Goal: Information Seeking & Learning: Learn about a topic

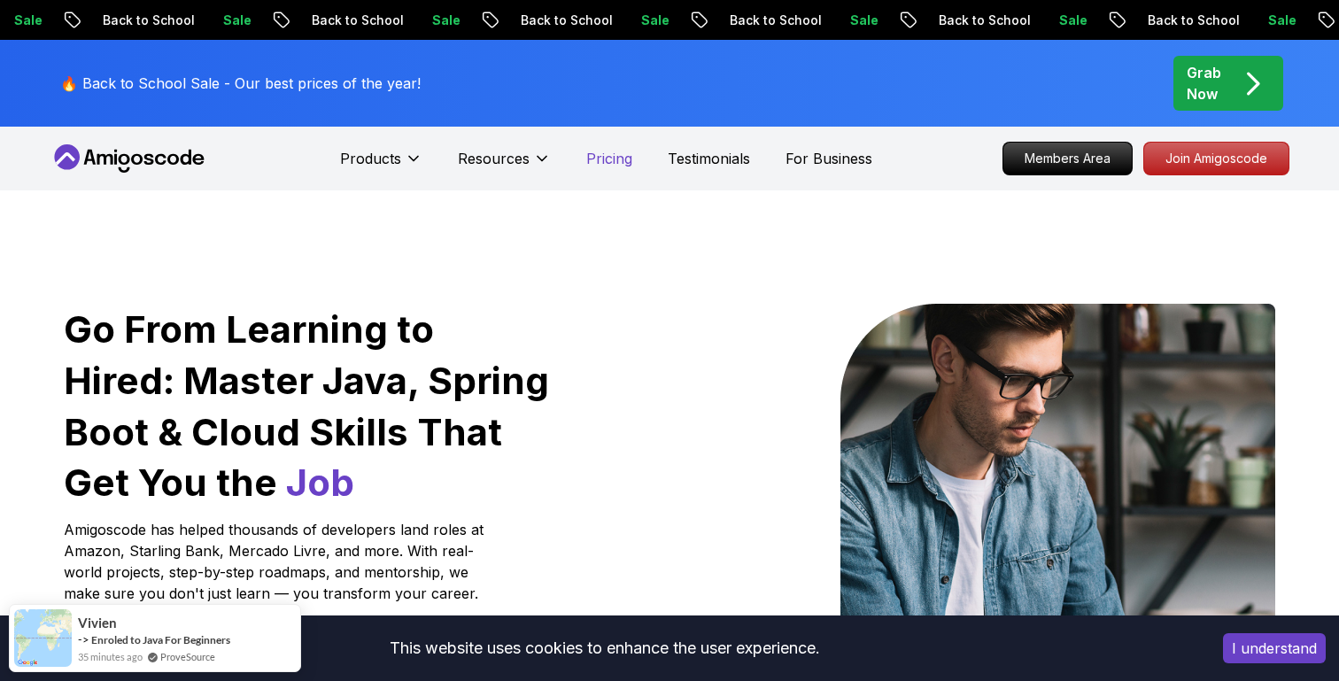
click at [614, 157] on p "Pricing" at bounding box center [609, 158] width 46 height 21
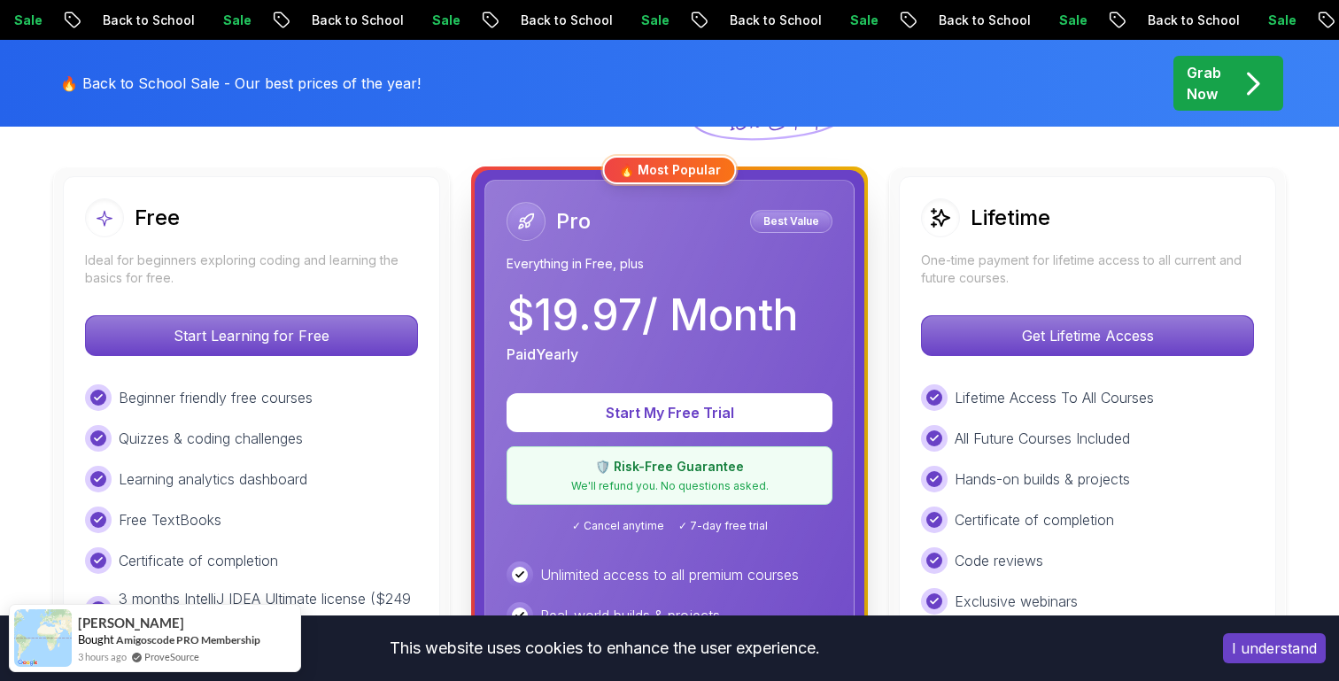
scroll to position [463, 0]
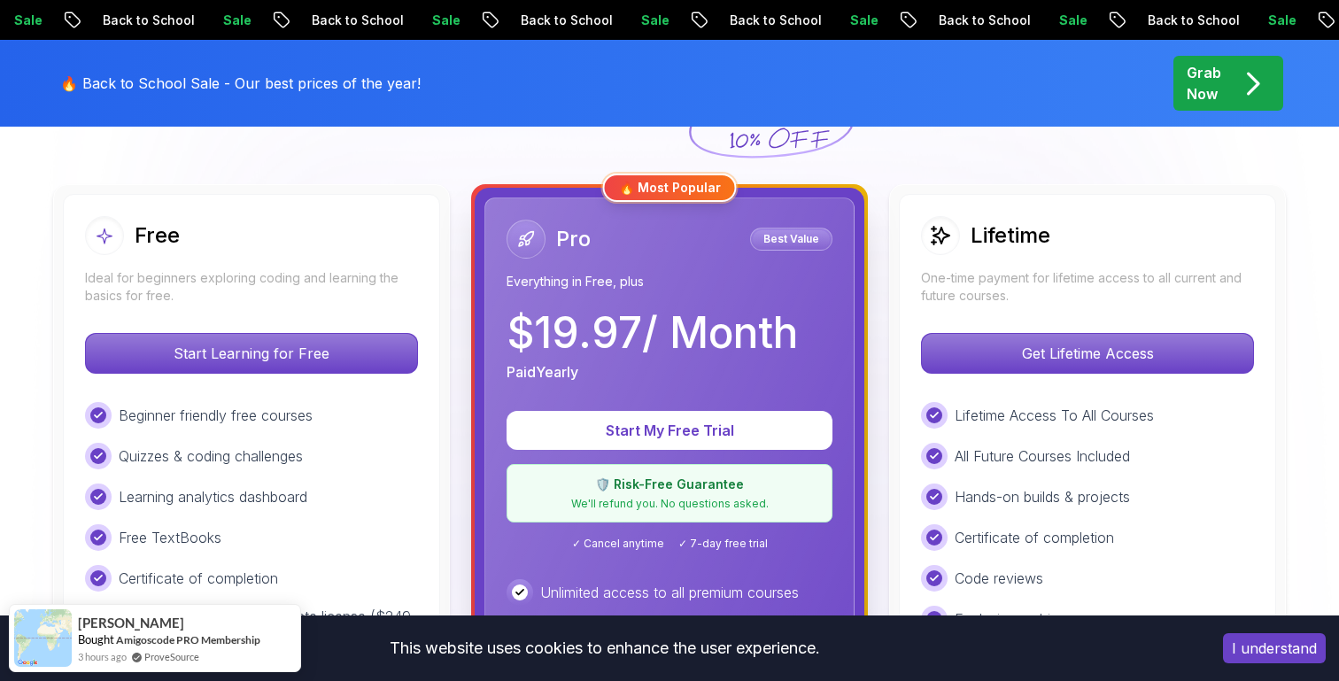
click at [1307, 645] on button "I understand" at bounding box center [1274, 648] width 103 height 30
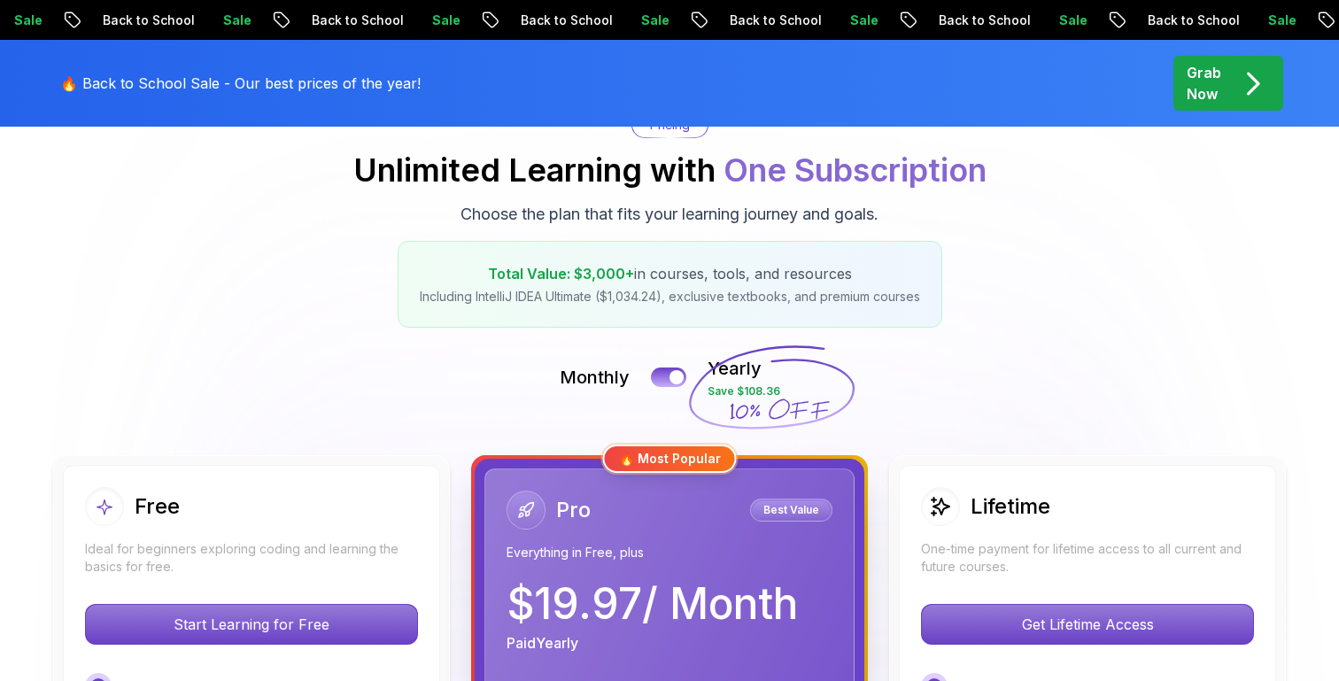
scroll to position [190, 0]
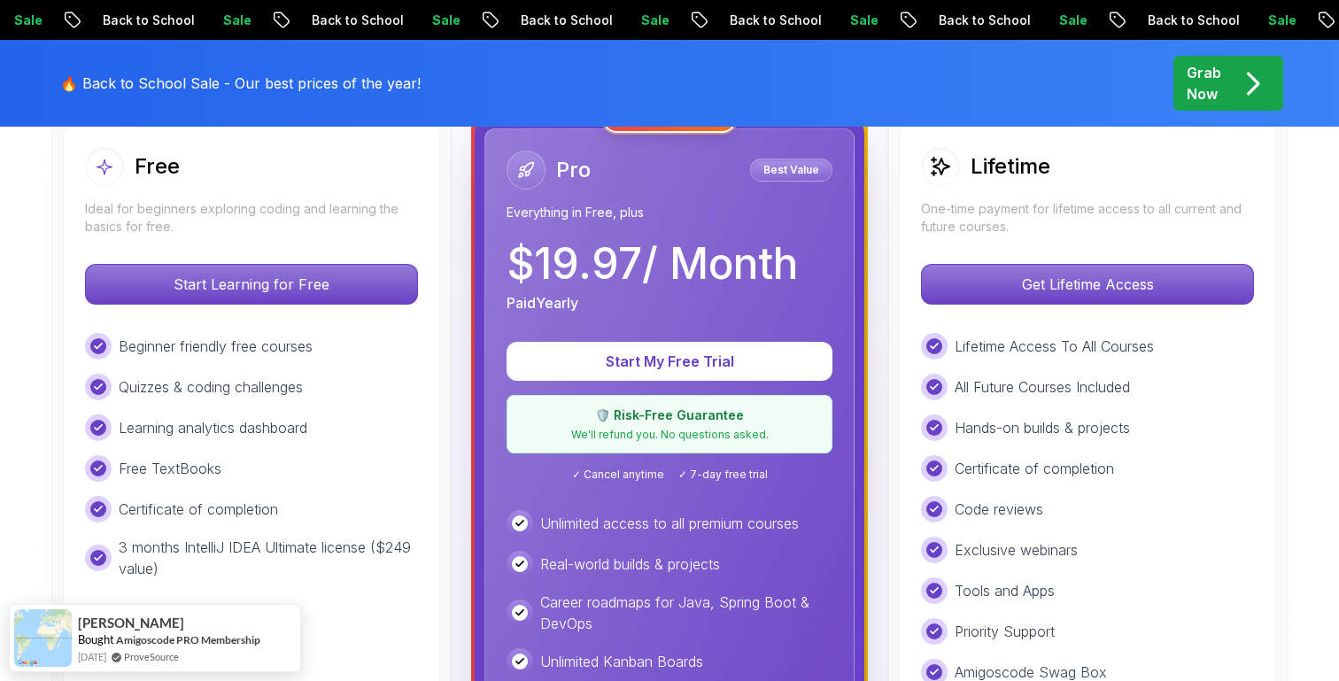
scroll to position [470, 0]
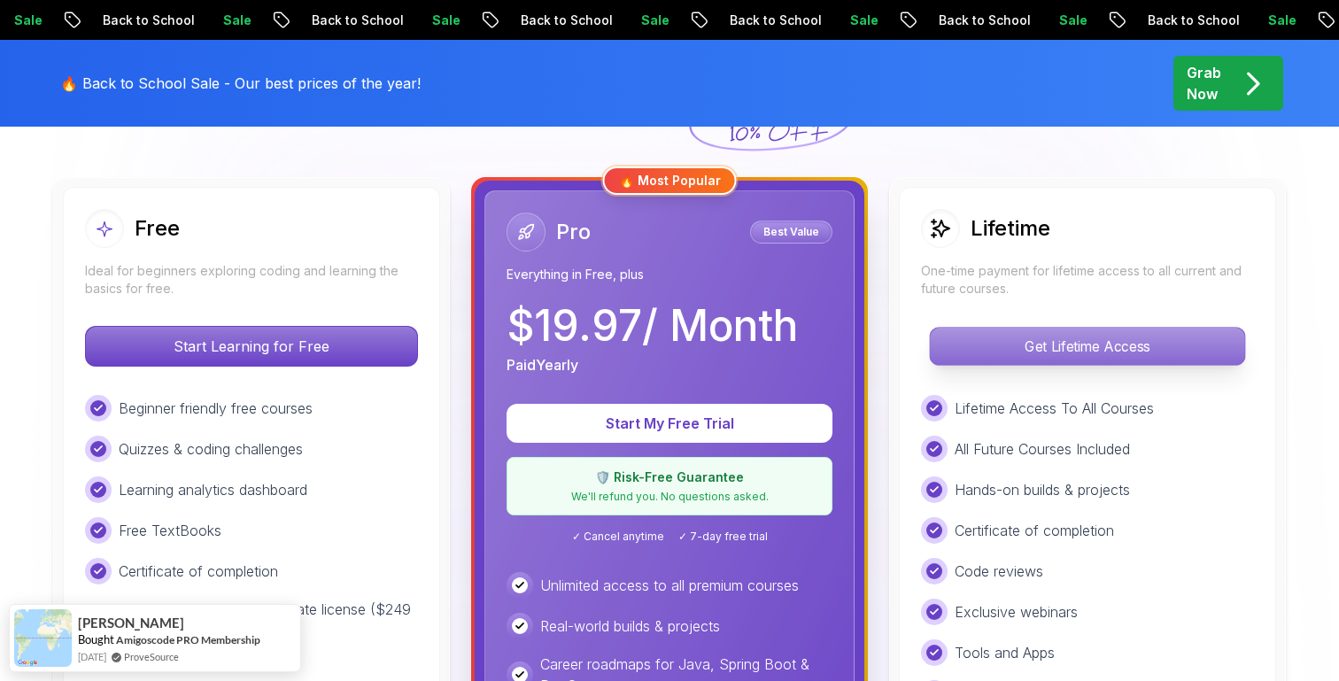
click at [1051, 339] on p "Get Lifetime Access" at bounding box center [1087, 346] width 314 height 37
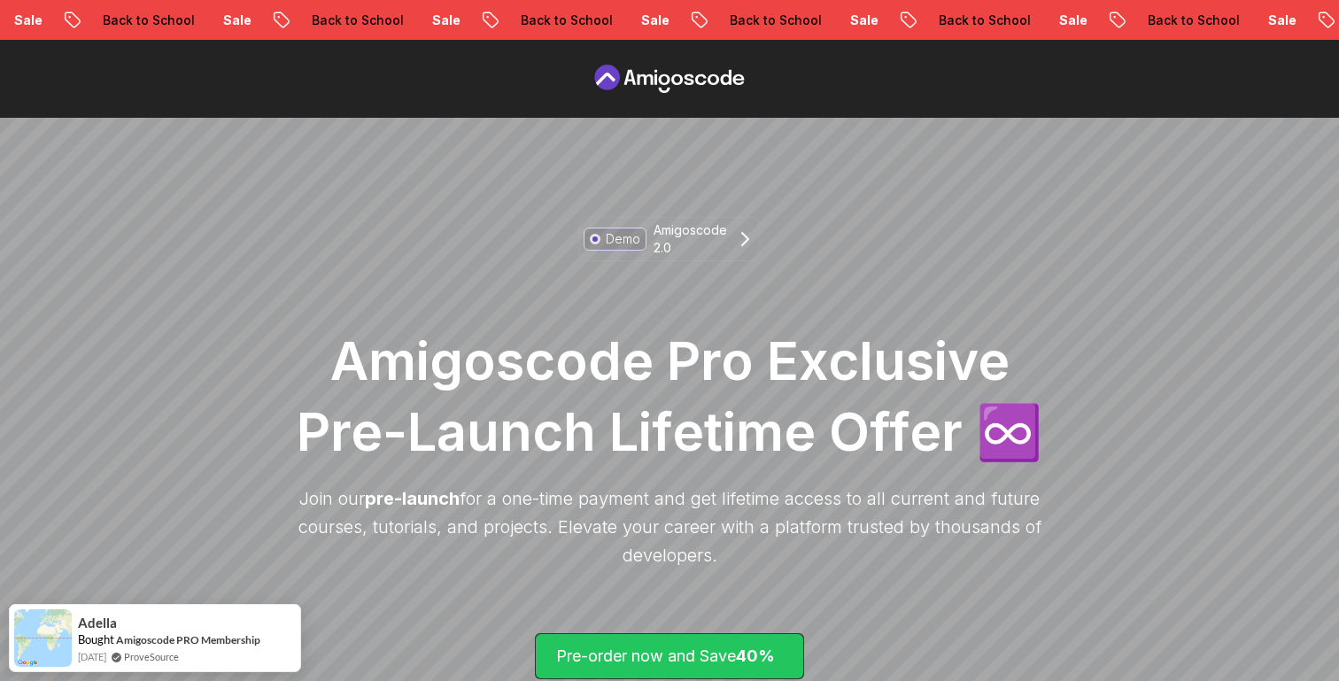
click at [693, 656] on p "Pre-order now and Save 40%" at bounding box center [669, 656] width 227 height 25
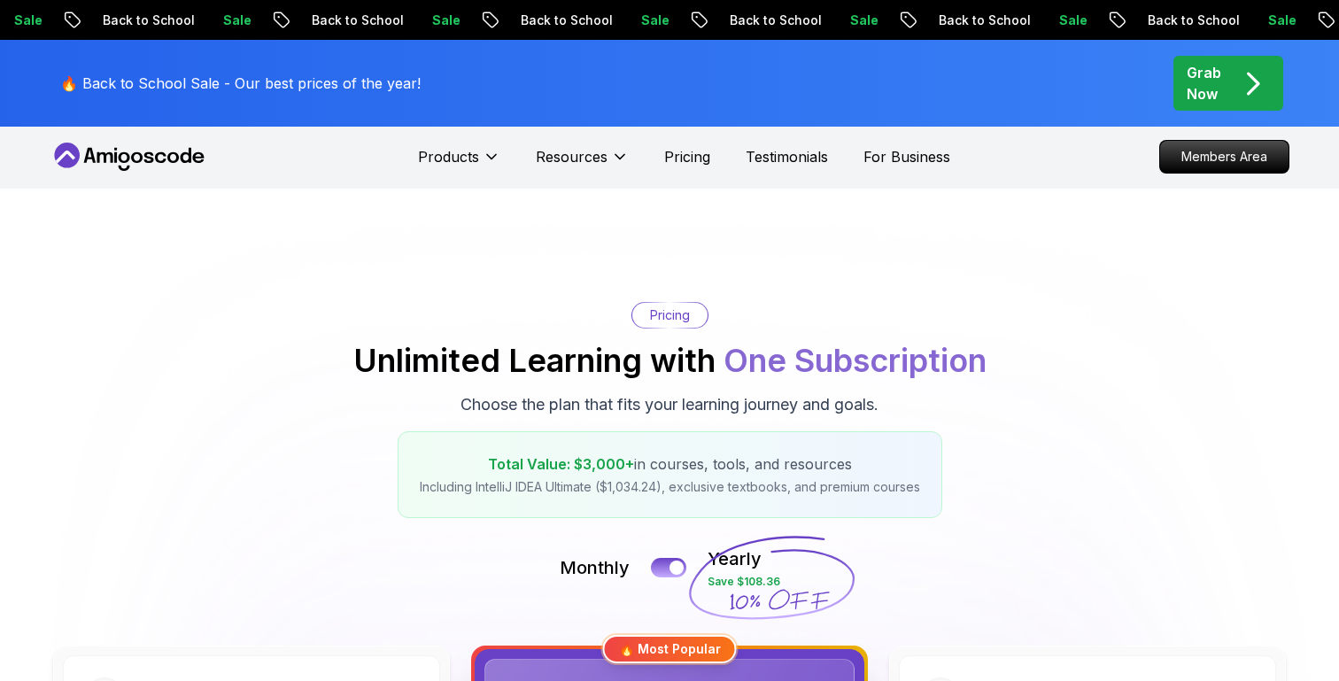
scroll to position [243, 0]
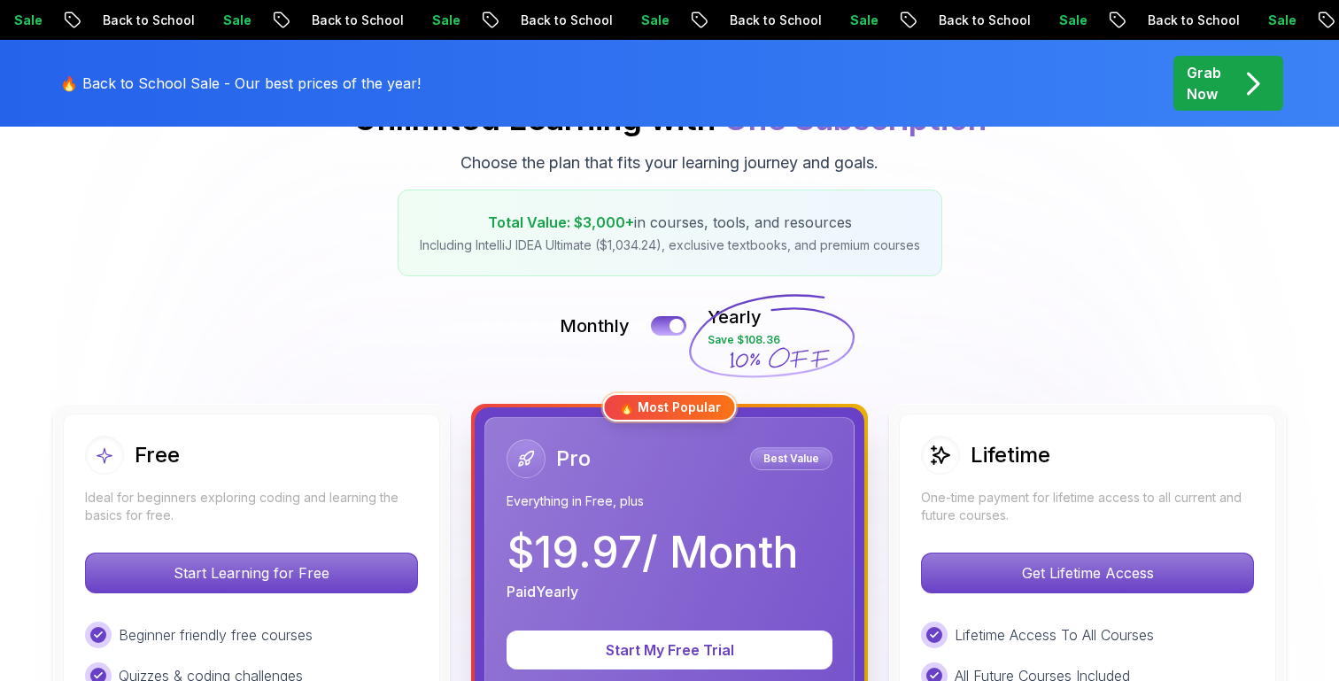
click at [690, 401] on div "🔥 Most Popular" at bounding box center [670, 407] width 134 height 28
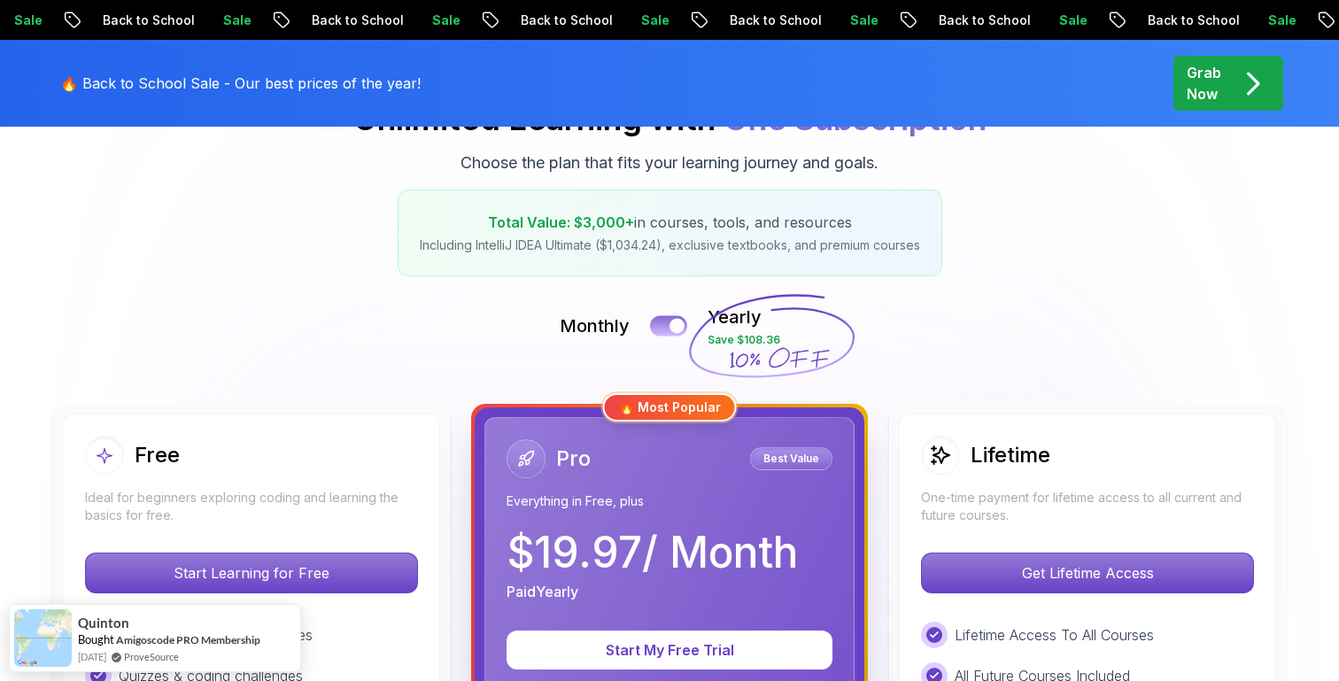
click at [669, 317] on button at bounding box center [668, 325] width 37 height 20
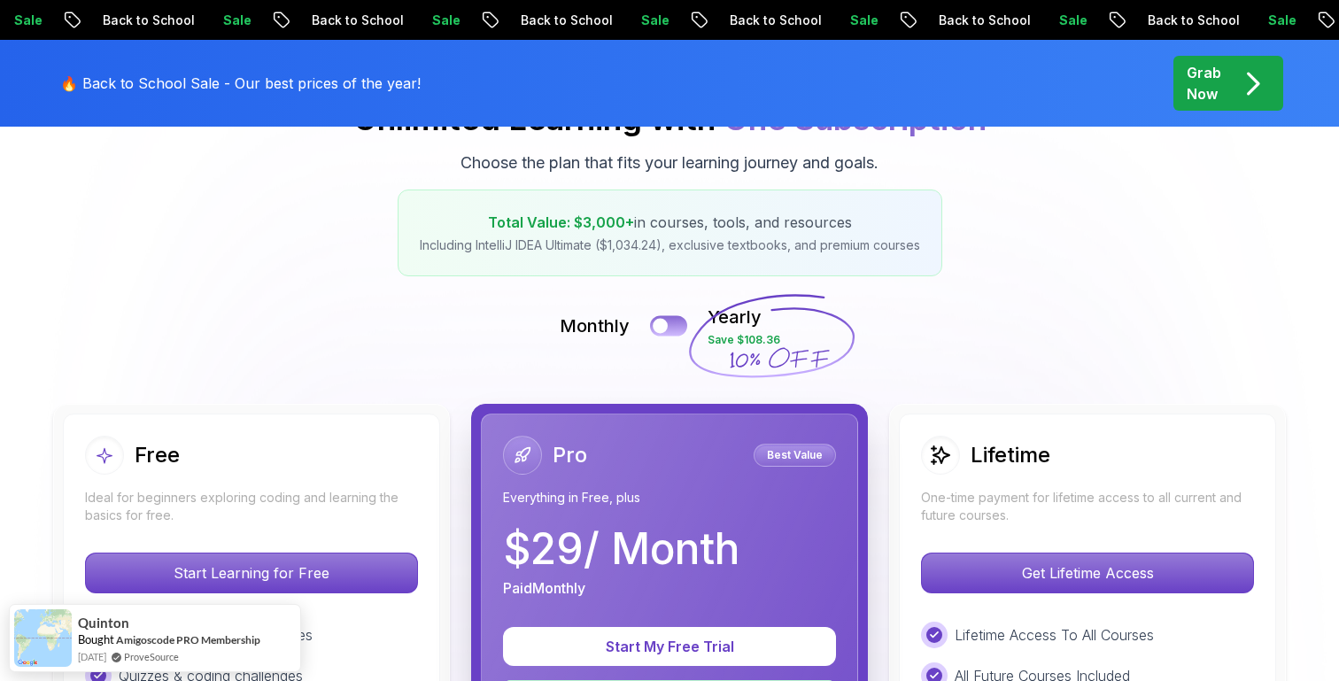
click at [669, 317] on button at bounding box center [668, 325] width 37 height 20
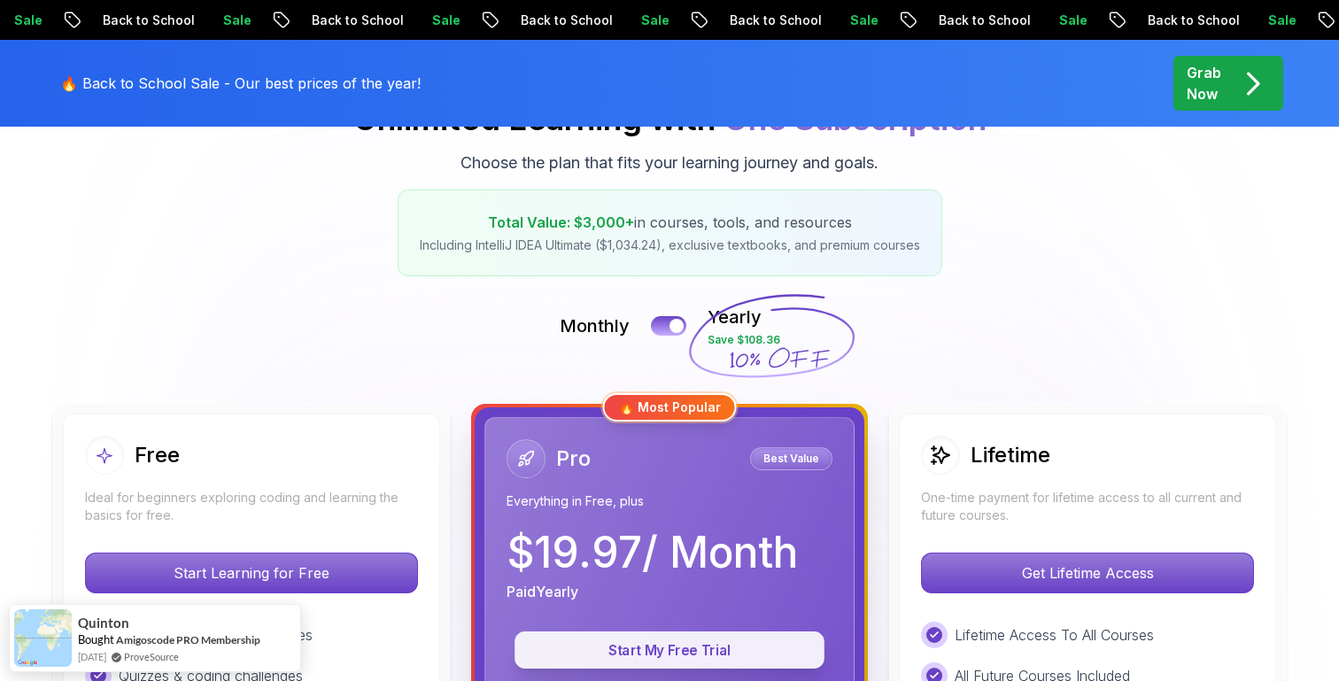
click at [658, 638] on button "Start My Free Trial" at bounding box center [669, 649] width 310 height 37
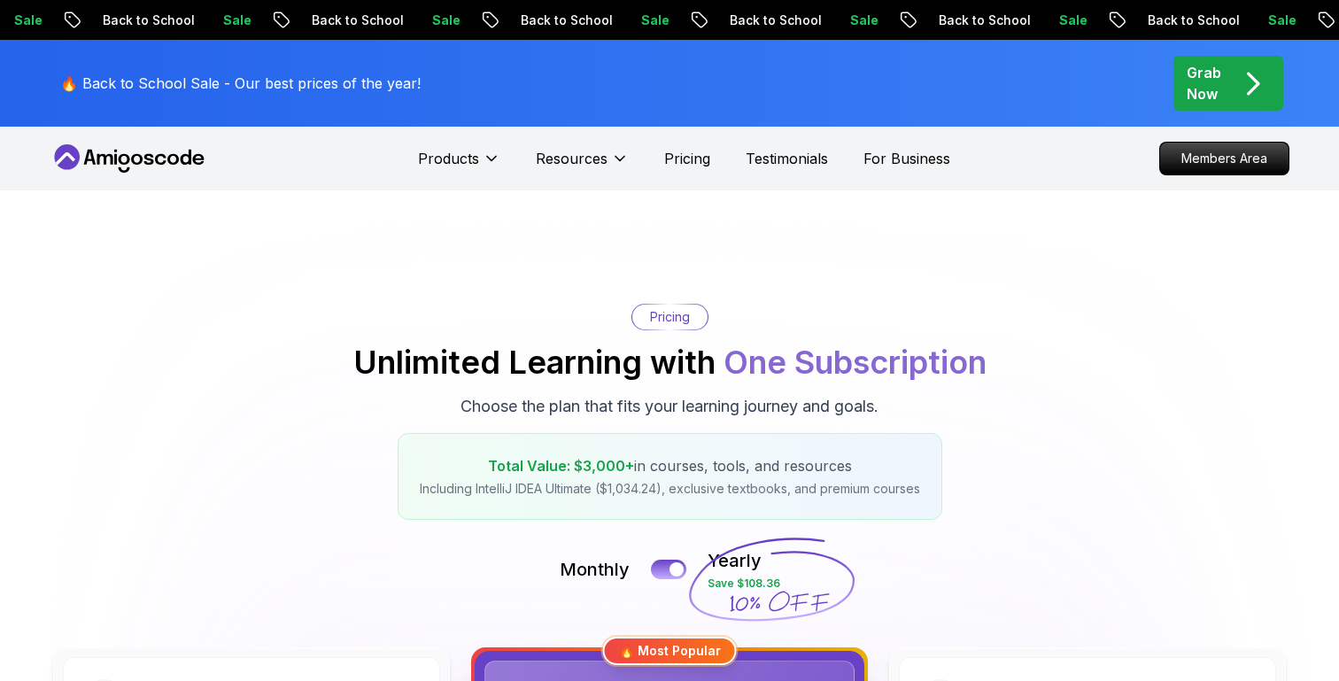
click at [1242, 91] on icon "pre-order" at bounding box center [1252, 83] width 35 height 35
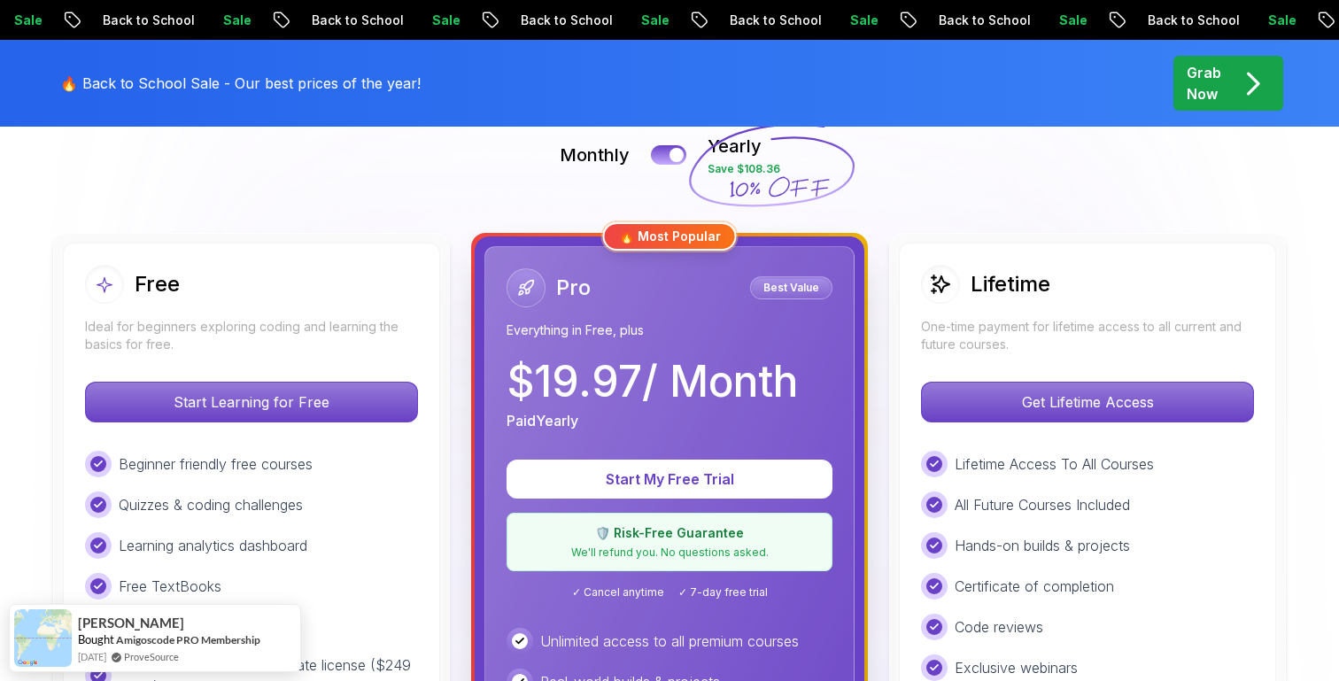
scroll to position [387, 0]
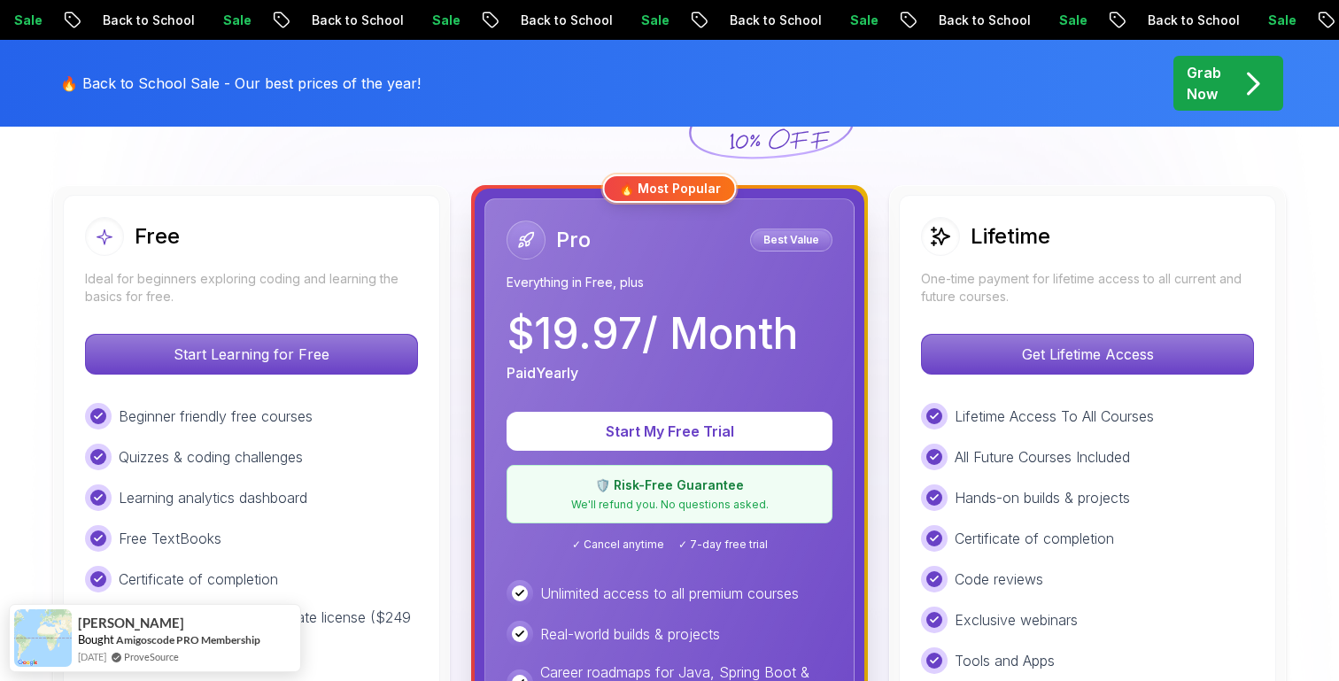
scroll to position [431, 0]
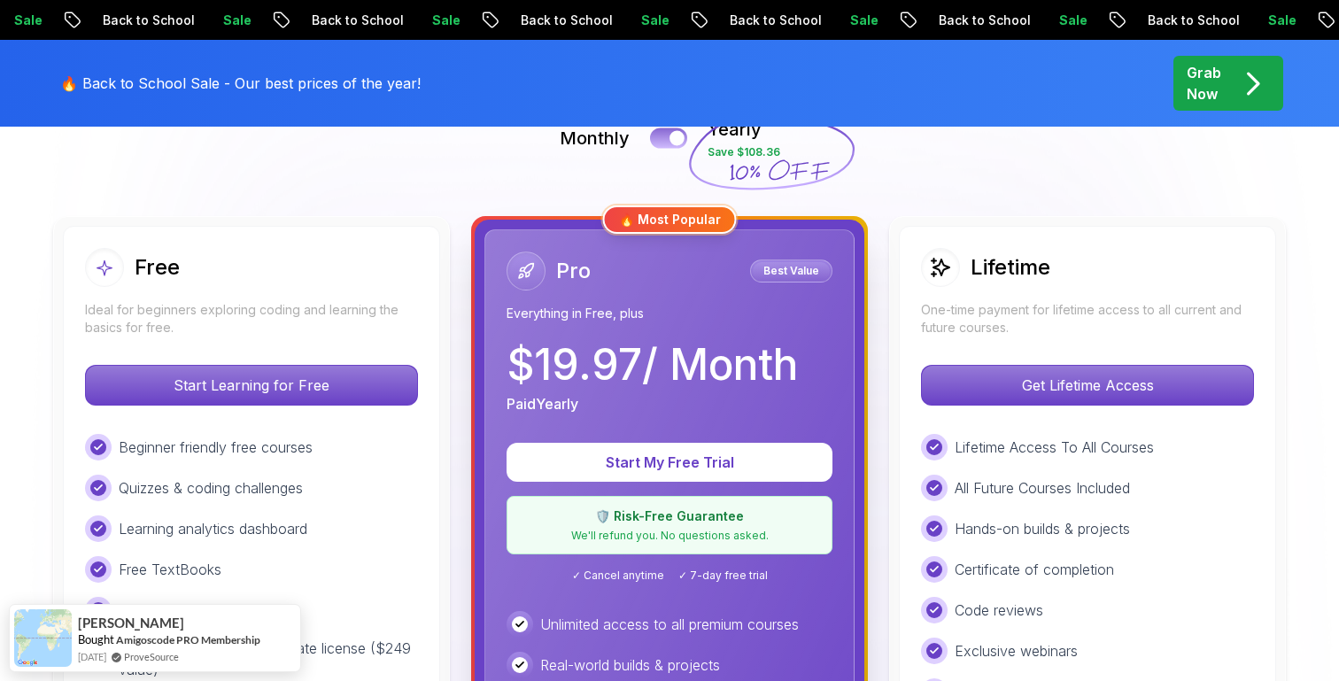
click at [672, 139] on div at bounding box center [676, 138] width 15 height 15
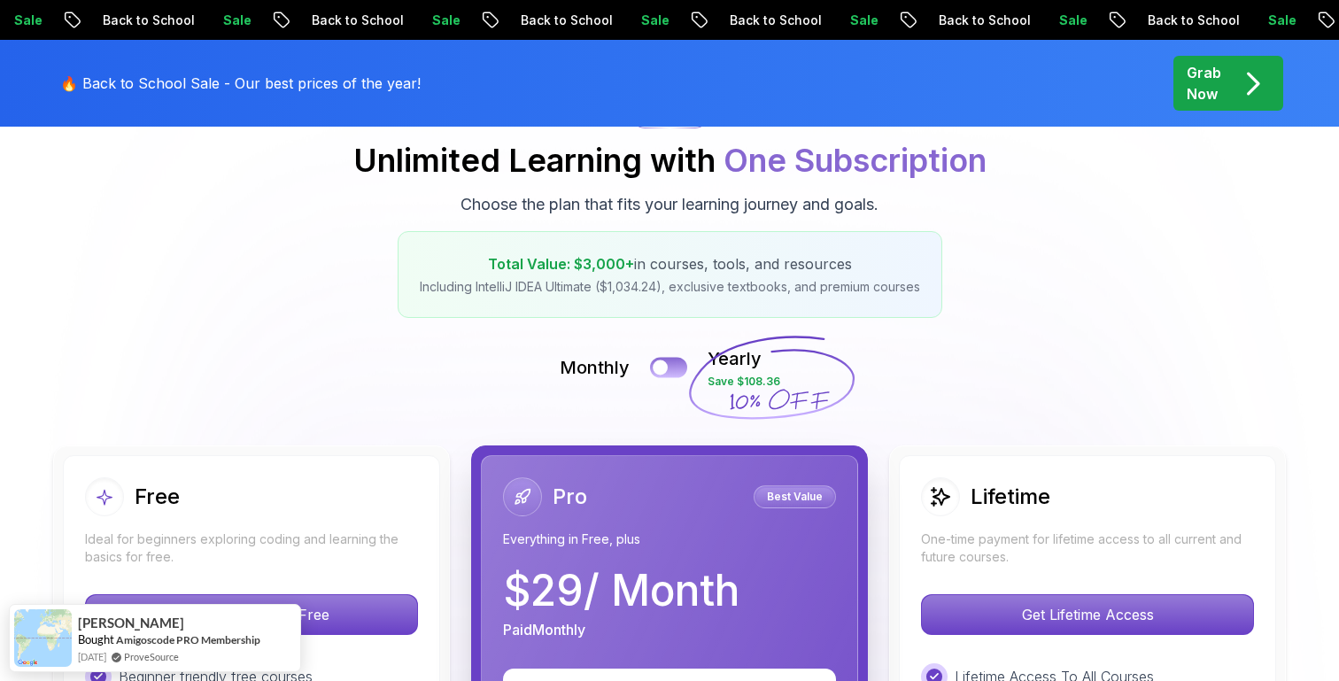
scroll to position [0, 0]
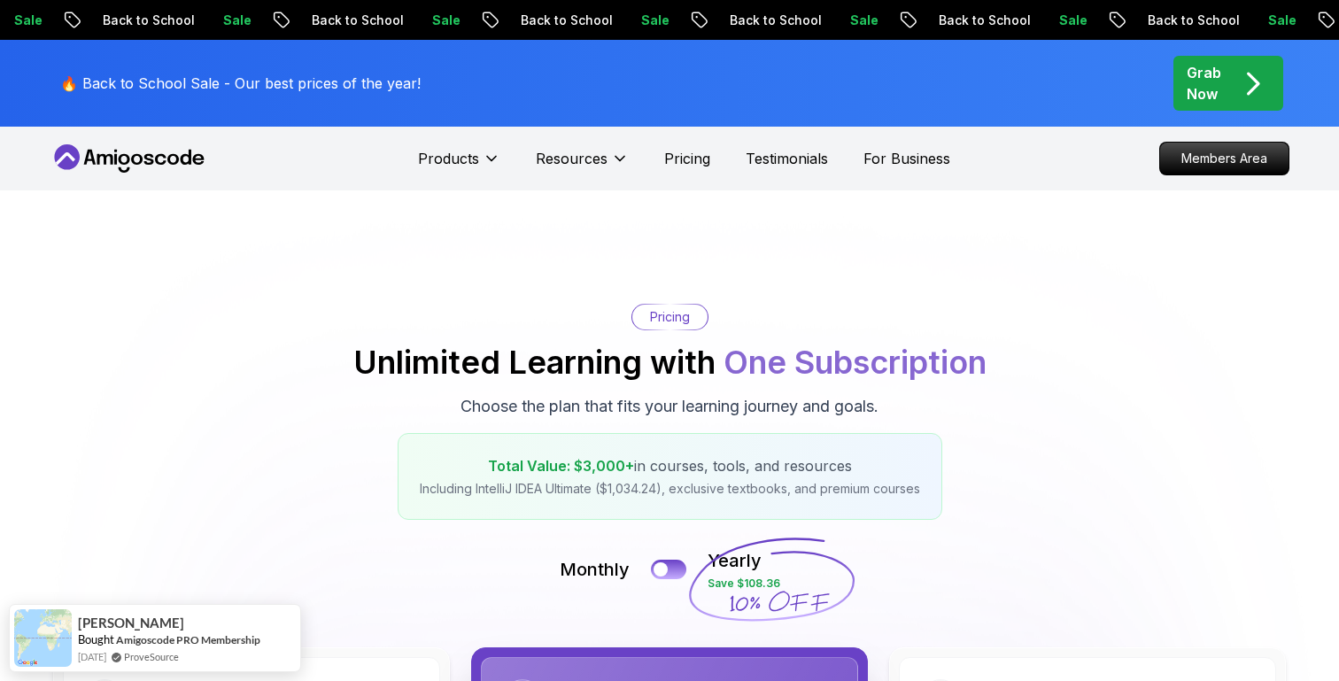
click at [116, 149] on icon at bounding box center [129, 158] width 159 height 28
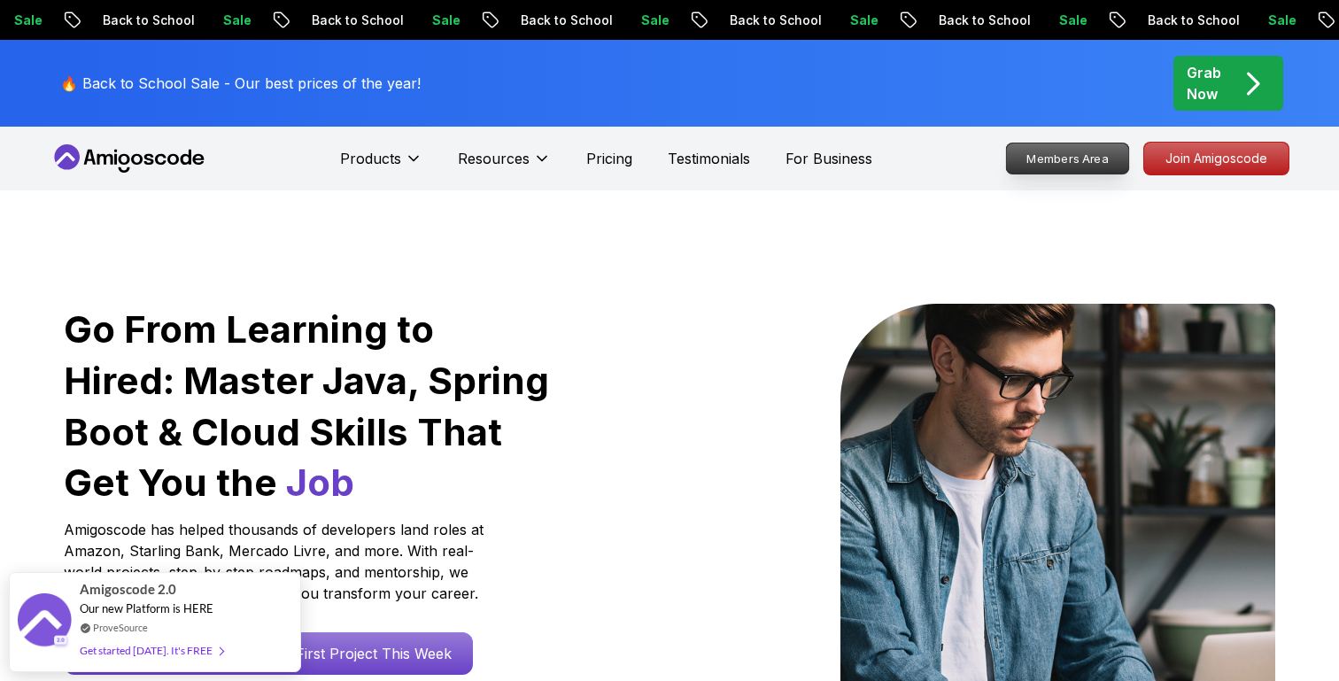
click at [1085, 152] on p "Members Area" at bounding box center [1068, 158] width 122 height 30
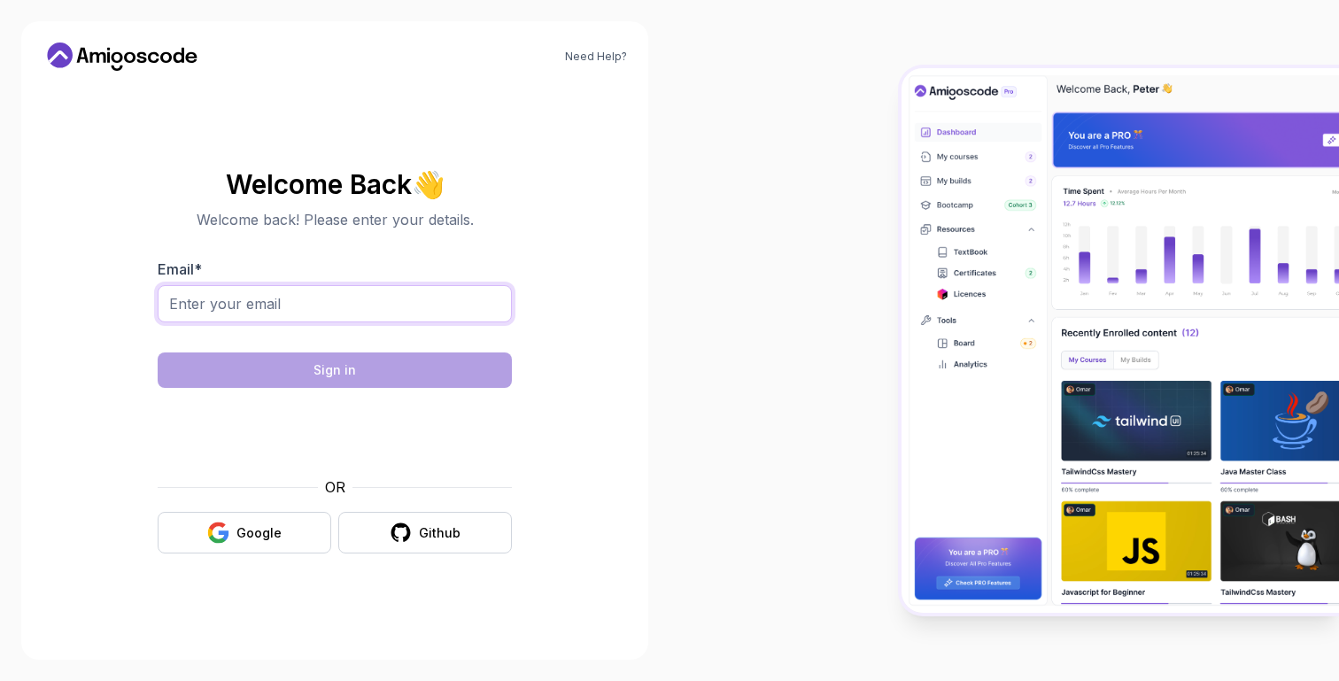
click at [413, 313] on input "Email *" at bounding box center [335, 303] width 354 height 37
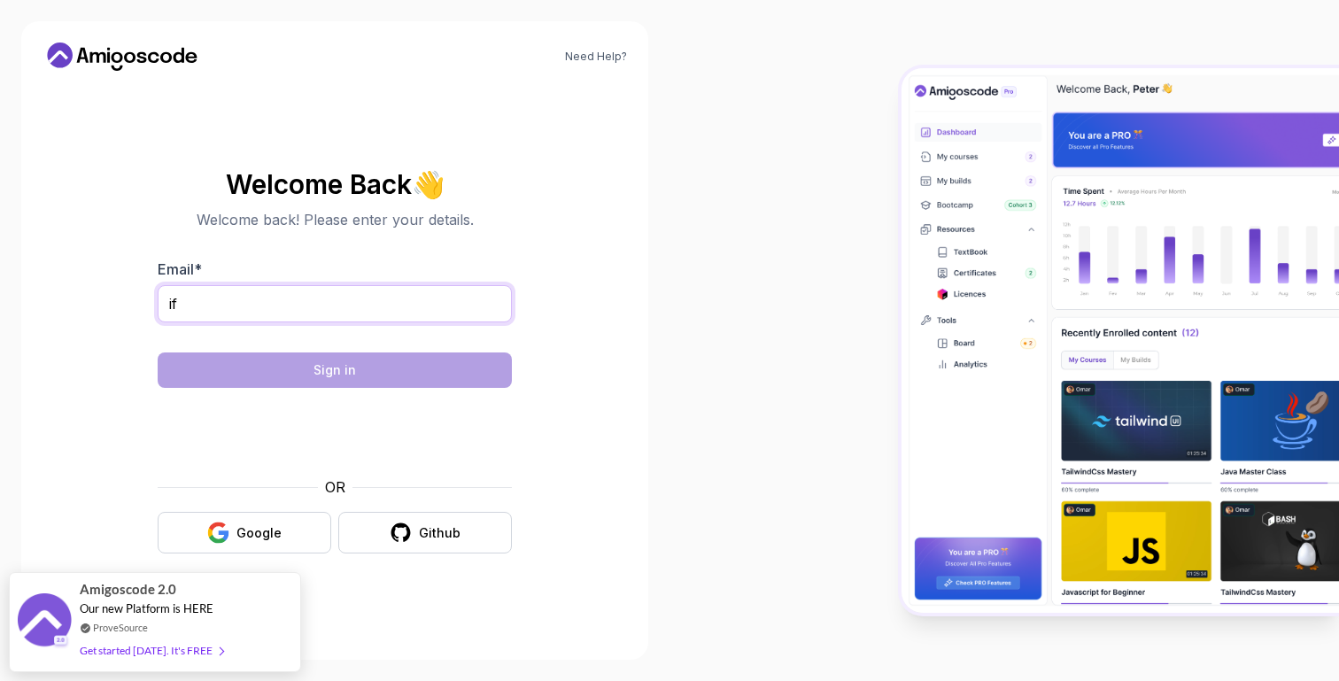
type input "i"
type input "[EMAIL_ADDRESS][DOMAIN_NAME]"
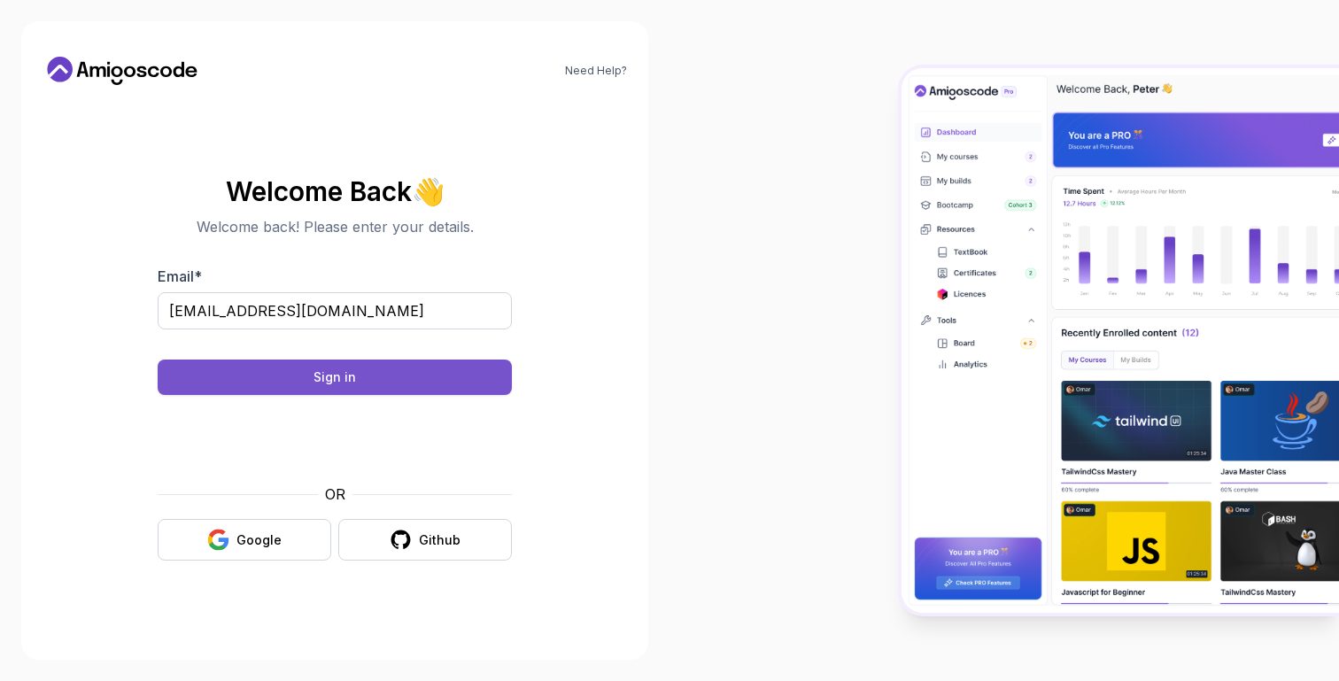
click at [430, 373] on button "Sign in" at bounding box center [335, 376] width 354 height 35
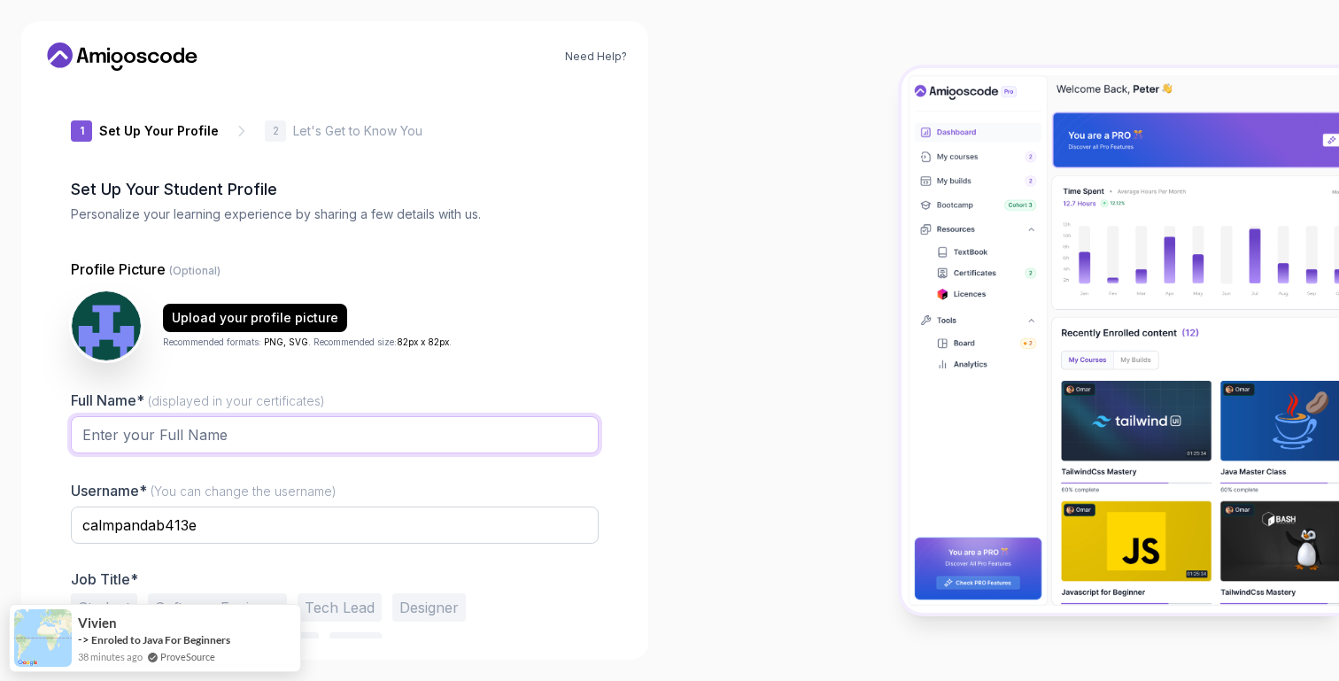
click at [256, 437] on input "Full Name* (displayed in your certificates)" at bounding box center [335, 434] width 528 height 37
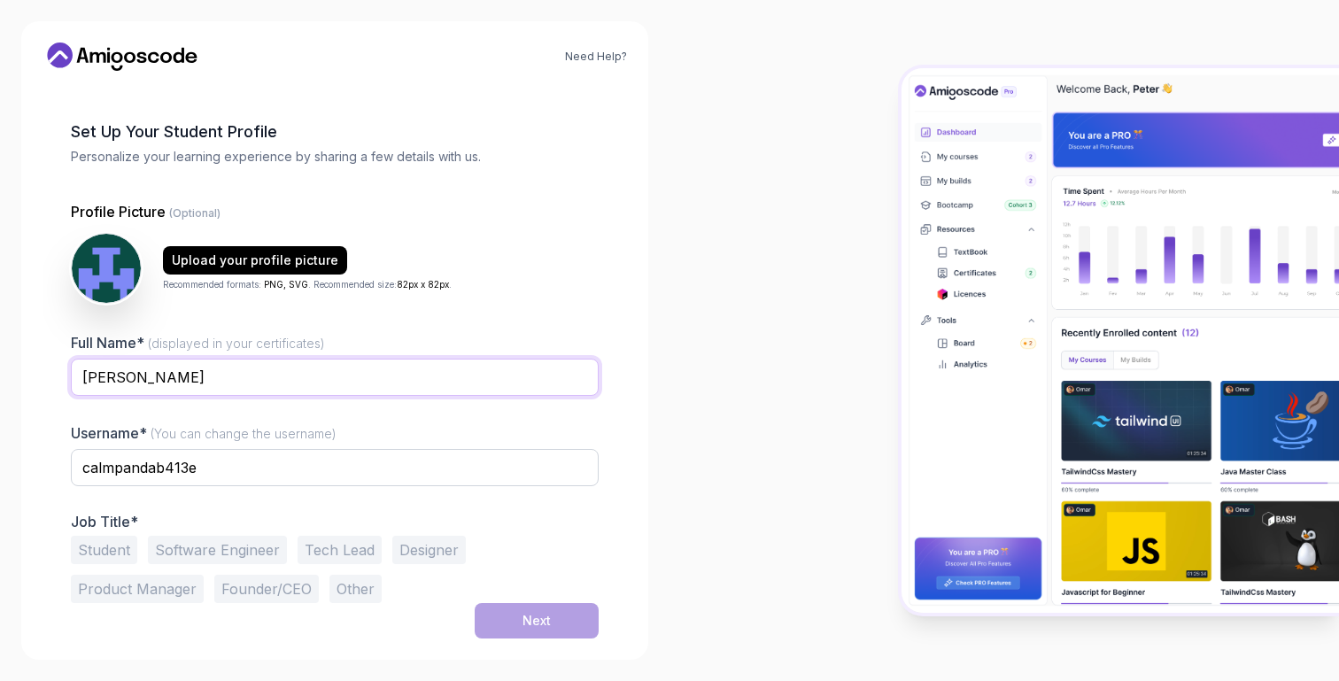
type input "Iftekhar Hossain"
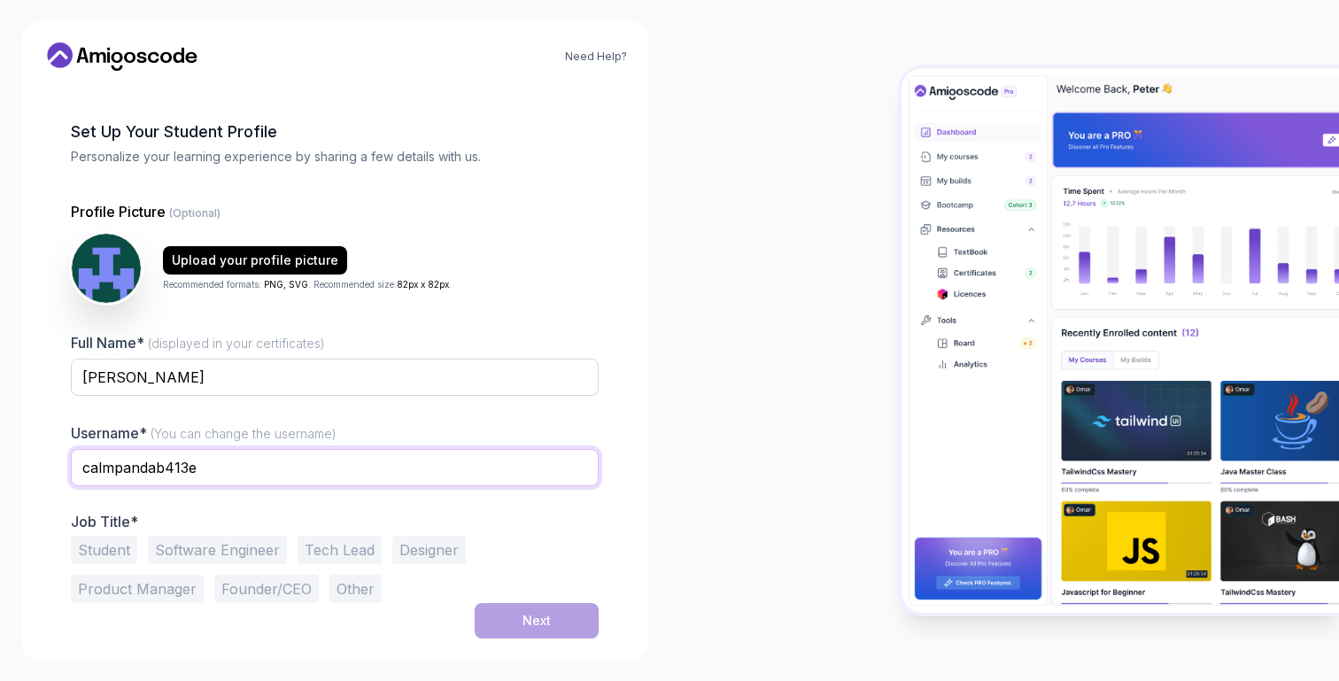
drag, startPoint x: 204, startPoint y: 468, endPoint x: 19, endPoint y: 468, distance: 184.2
click at [19, 468] on div "Need Help? 1 Set Up Your Profile 1 Set Up Your Profile 2 Let's Get to Know You …" at bounding box center [334, 340] width 669 height 681
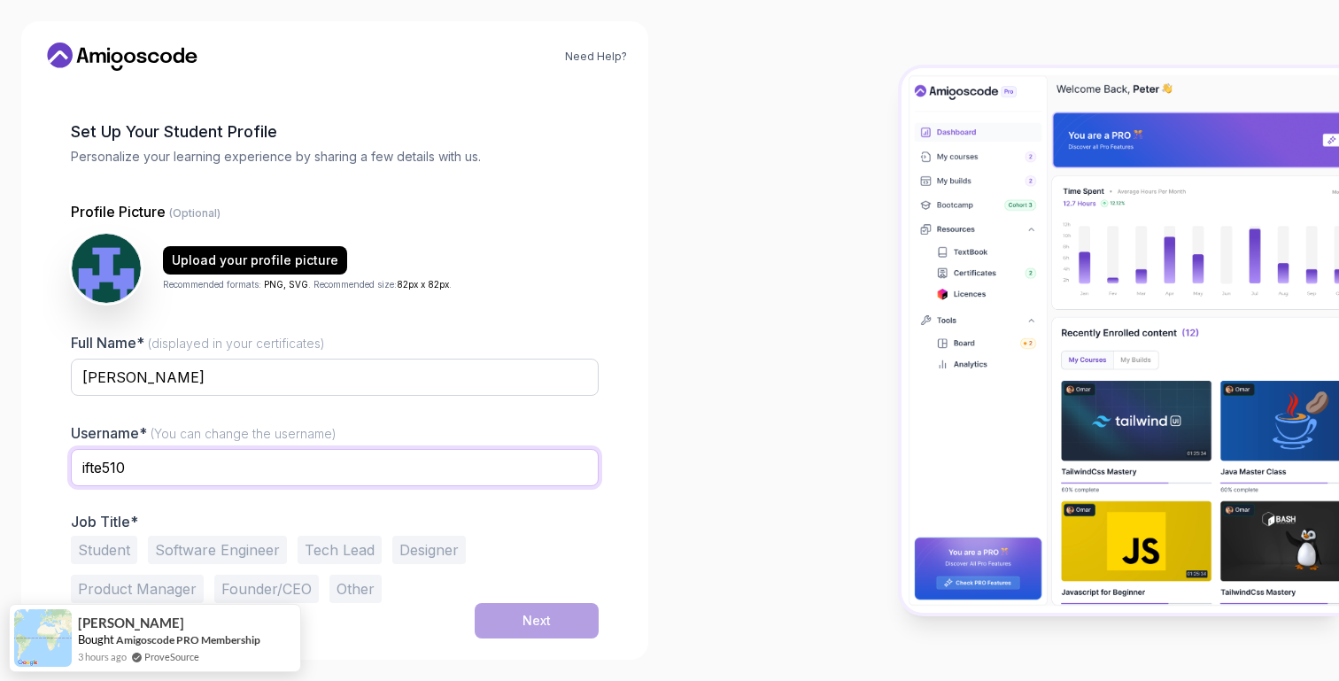
type input "ifte510"
click at [134, 552] on button "Student" at bounding box center [104, 550] width 66 height 28
click at [190, 552] on button "Software Engineer" at bounding box center [217, 550] width 139 height 28
click at [553, 632] on button "Next" at bounding box center [537, 620] width 124 height 35
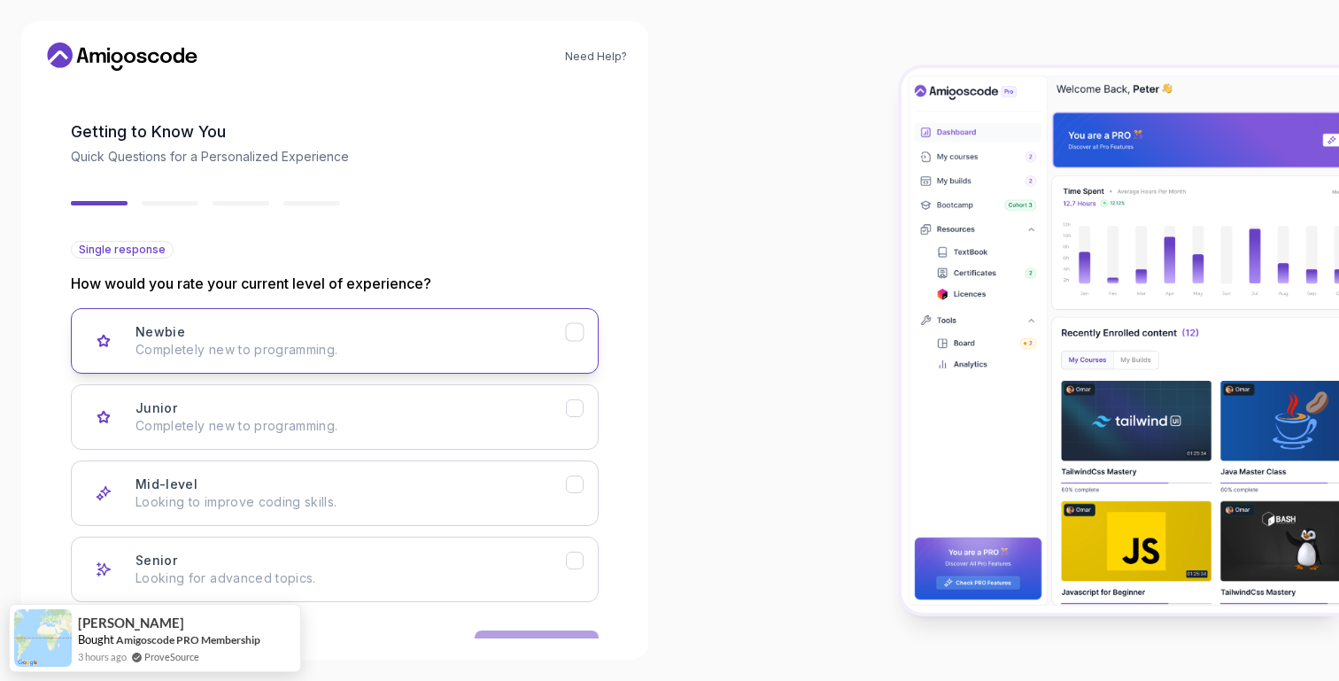
scroll to position [113, 0]
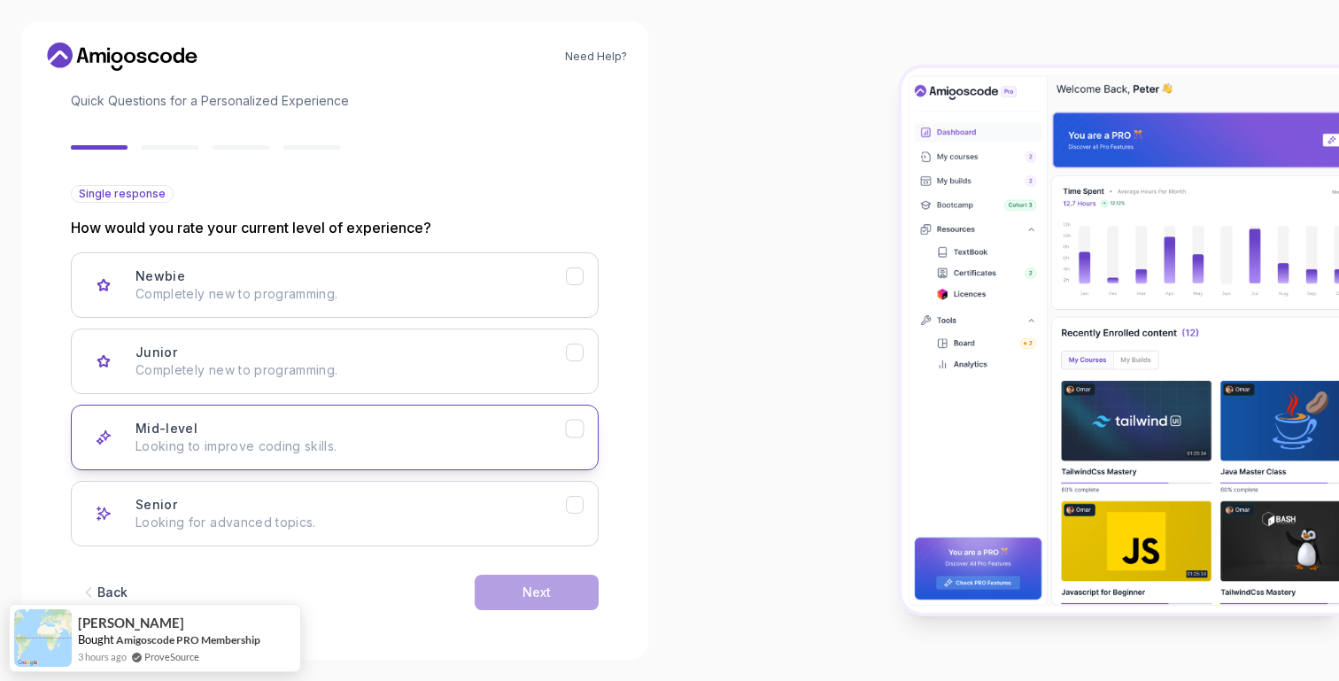
click at [421, 430] on div "Mid-level Looking to improve coding skills." at bounding box center [350, 437] width 430 height 35
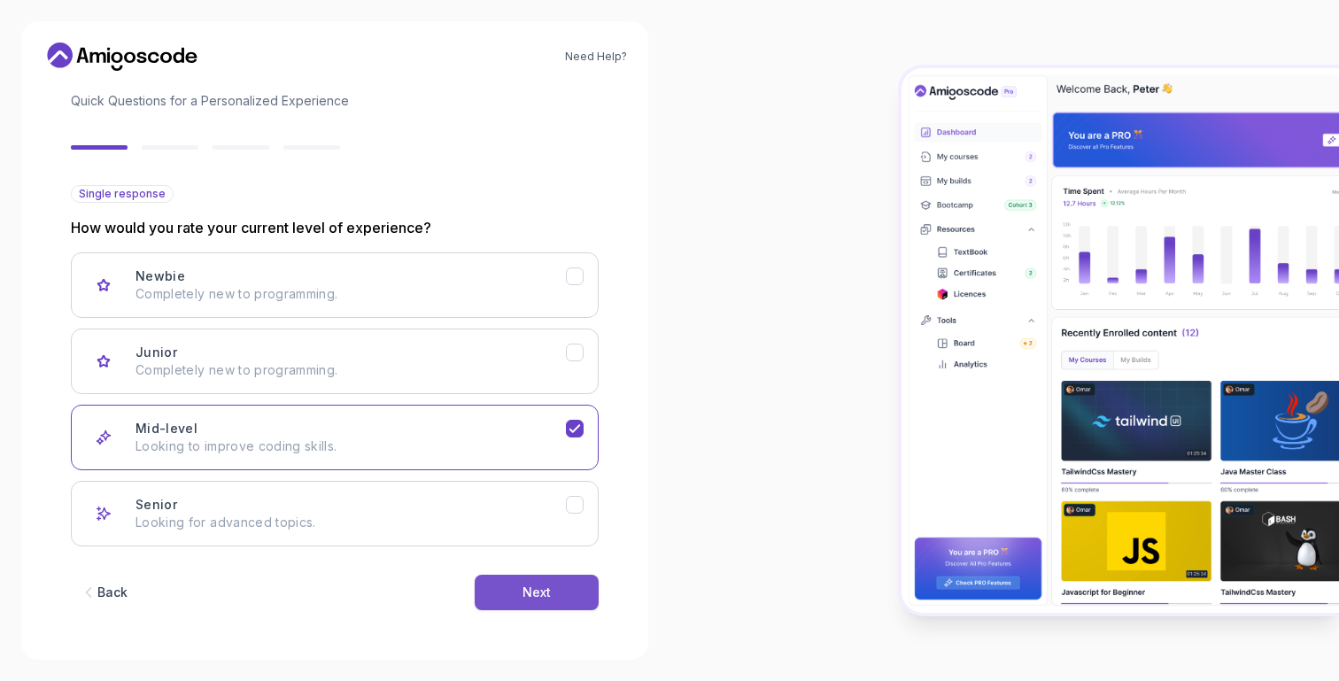
click at [575, 599] on button "Next" at bounding box center [537, 592] width 124 height 35
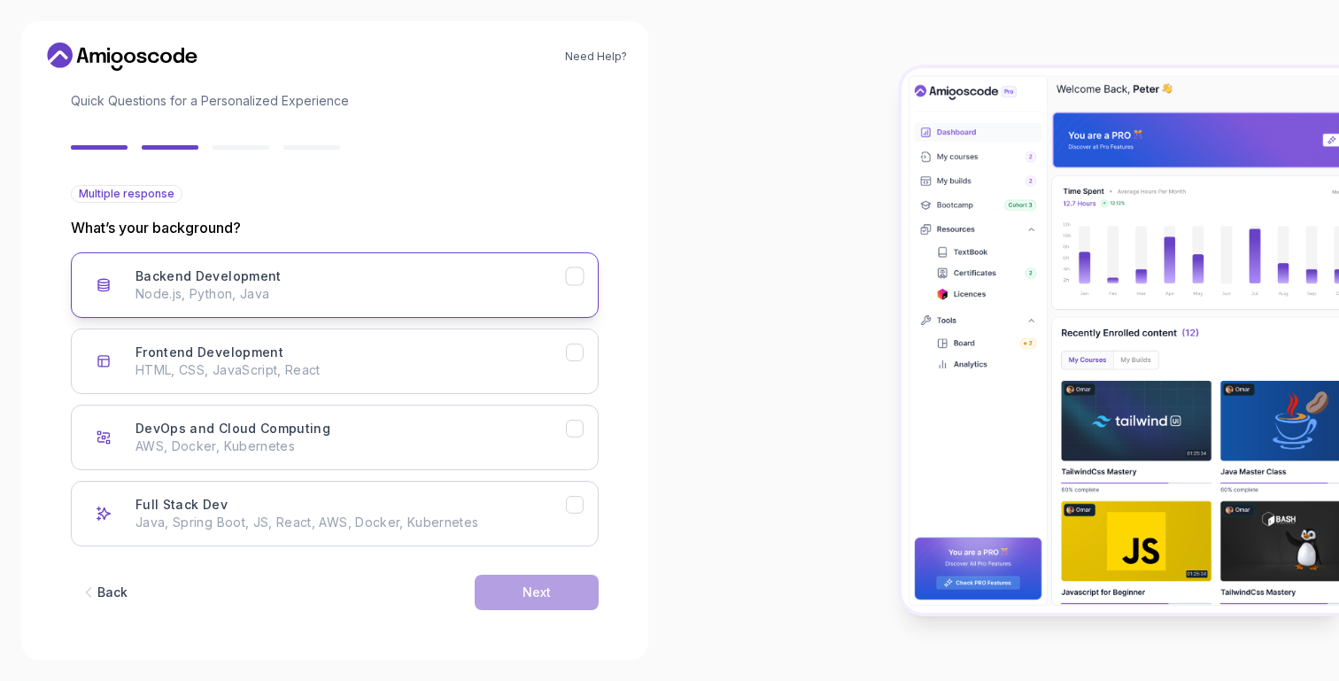
click at [447, 295] on p "Node.js, Python, Java" at bounding box center [350, 294] width 430 height 18
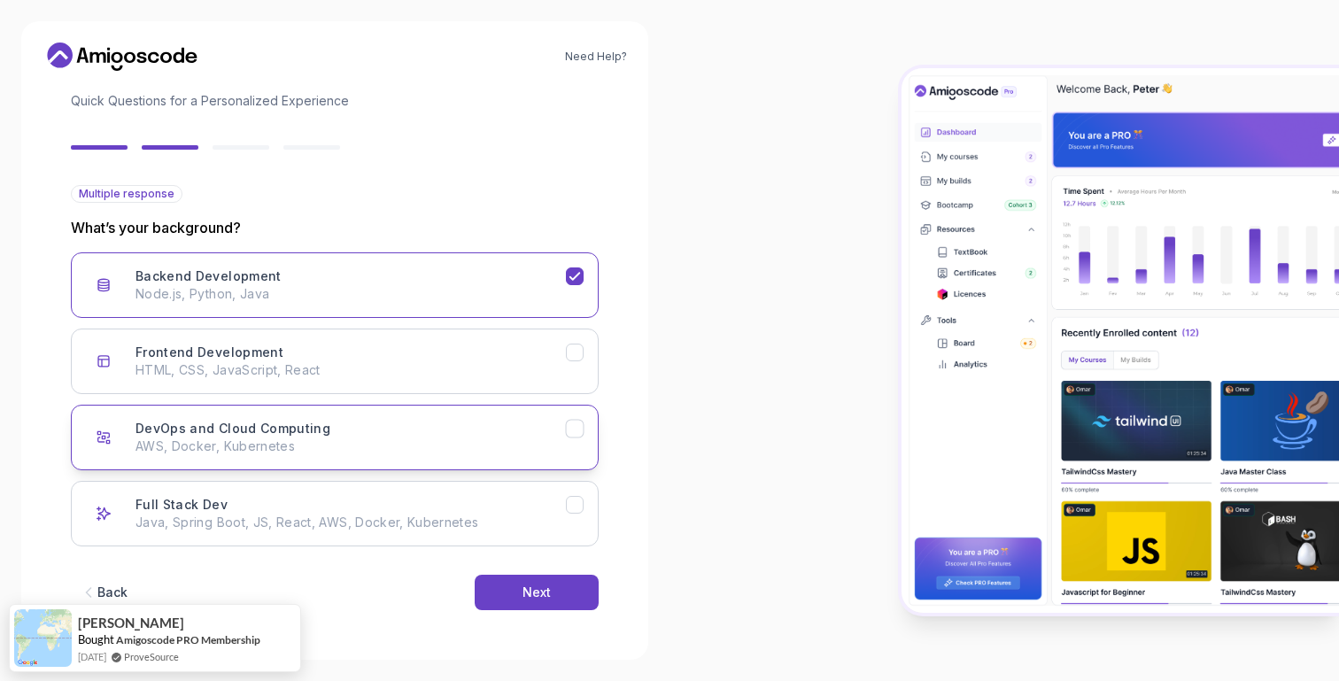
click at [550, 444] on p "AWS, Docker, Kubernetes" at bounding box center [350, 446] width 430 height 18
click at [562, 514] on p "Java, Spring Boot, JS, React, AWS, Docker, Kubernetes" at bounding box center [350, 523] width 430 height 18
click at [576, 352] on icon "Frontend Development" at bounding box center [574, 352] width 10 height 7
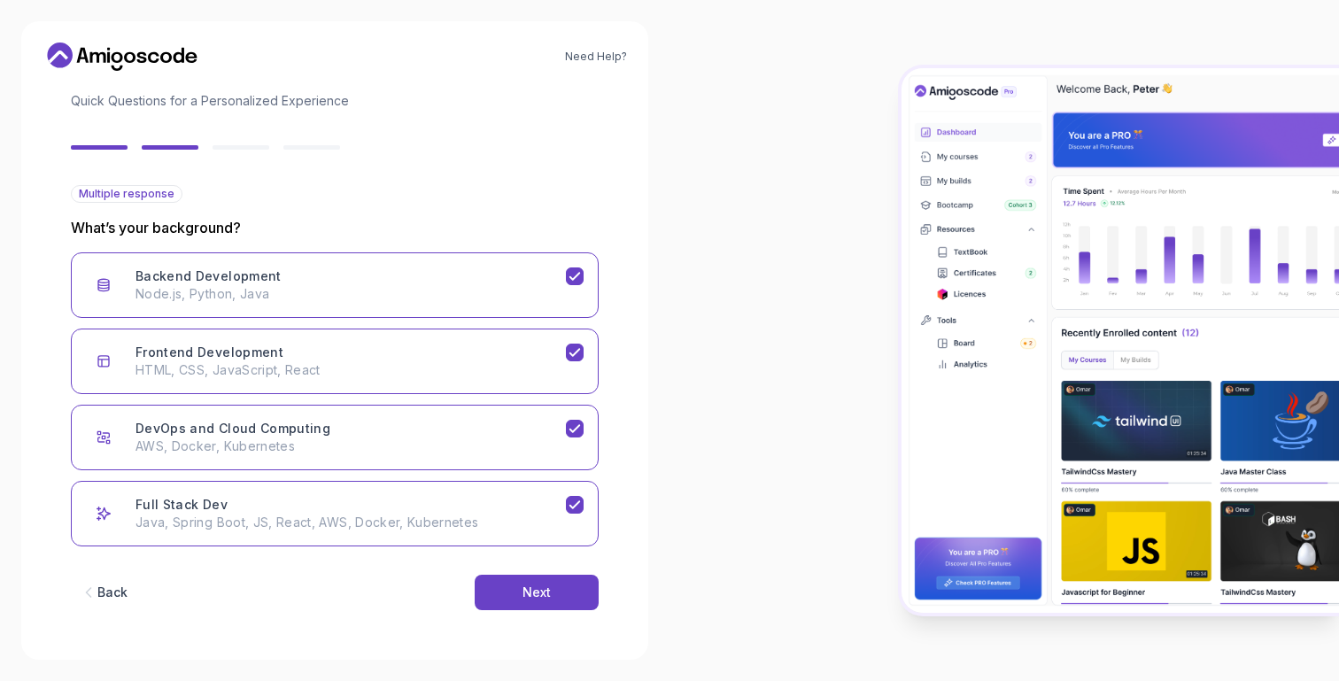
drag, startPoint x: 572, startPoint y: 584, endPoint x: 622, endPoint y: 293, distance: 294.6
click at [622, 293] on div "2 Let's Get to Know You 1 Set Up Your Profile 2 Let's Get to Know You Getting t…" at bounding box center [335, 248] width 584 height 553
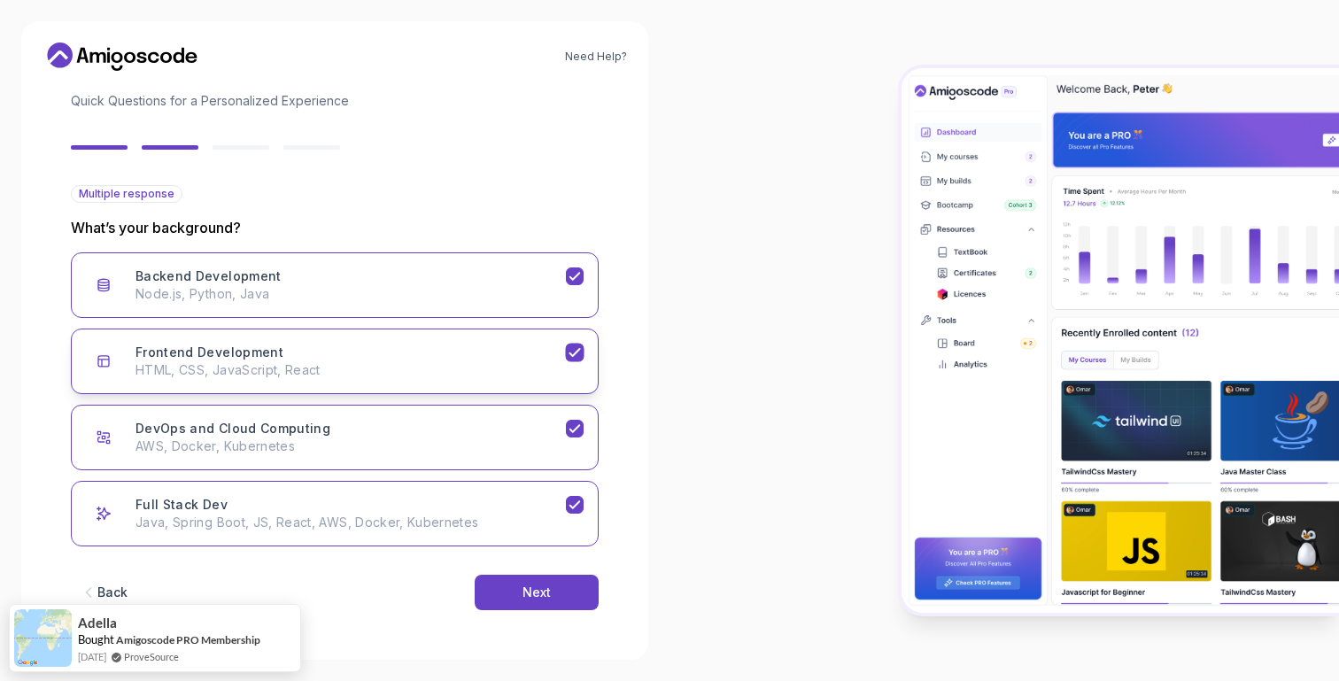
click at [575, 352] on icon "Frontend Development" at bounding box center [574, 352] width 10 height 7
click at [573, 430] on icon "DevOps and Cloud Computing" at bounding box center [574, 428] width 10 height 7
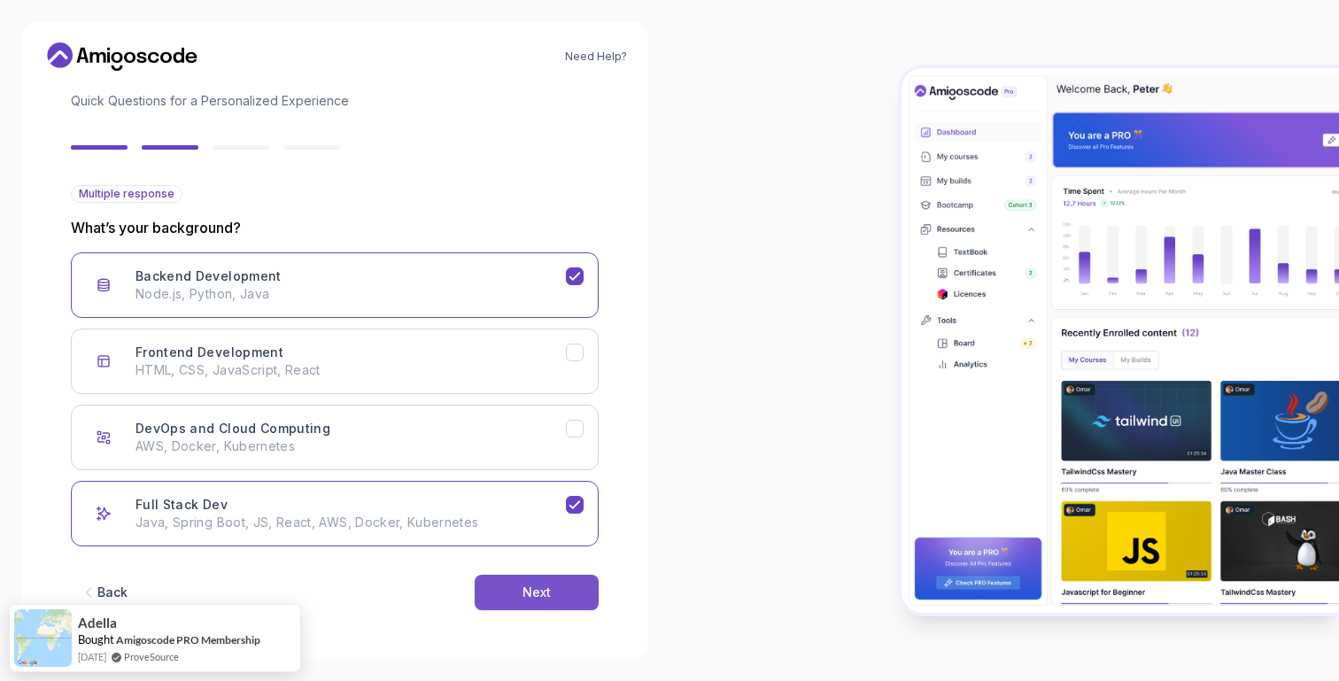
click at [565, 576] on button "Next" at bounding box center [537, 592] width 124 height 35
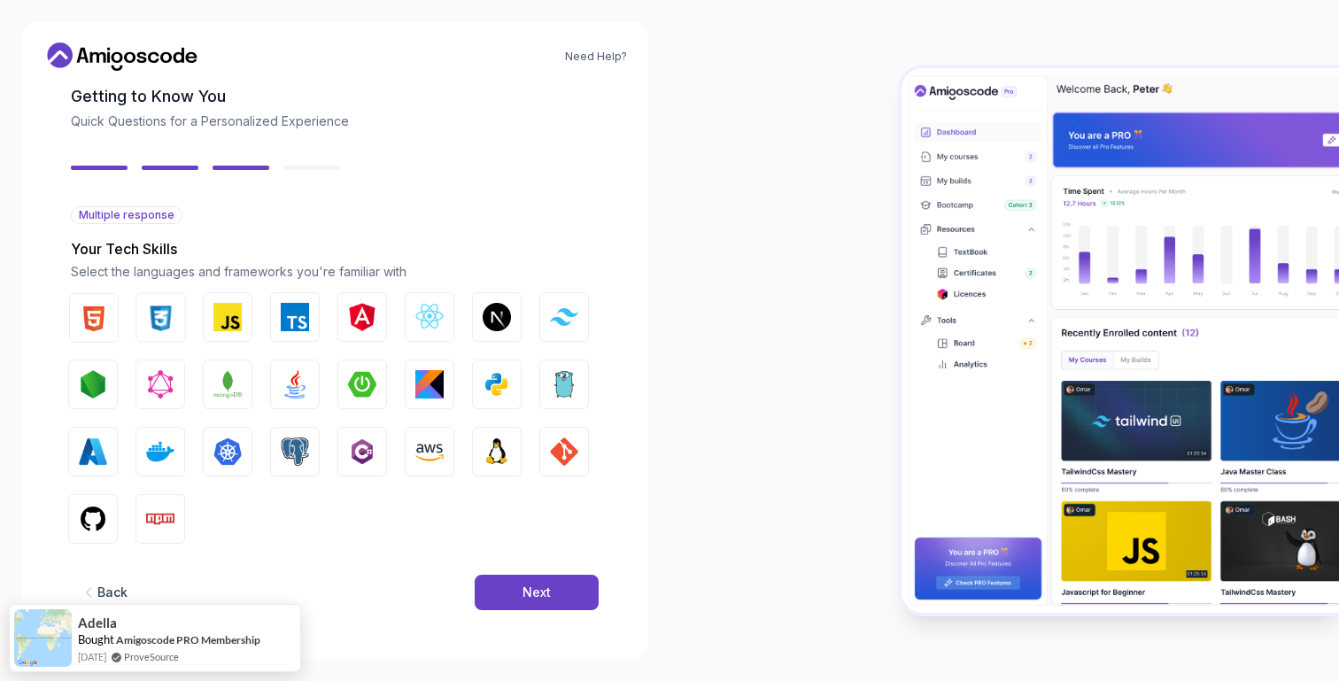
scroll to position [92, 0]
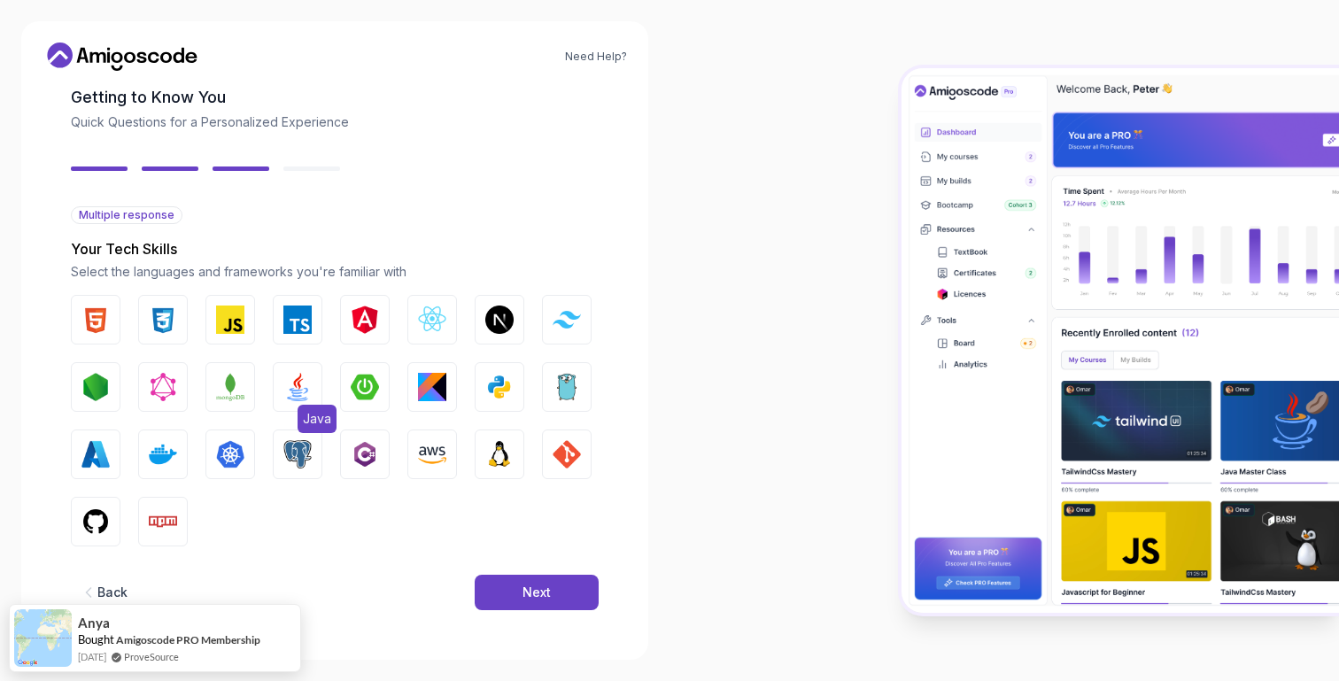
click at [284, 376] on img "button" at bounding box center [297, 387] width 28 height 28
click at [349, 394] on button "Spring Boot" at bounding box center [365, 387] width 50 height 50
click at [294, 450] on img "button" at bounding box center [297, 454] width 28 height 28
click at [525, 583] on button "Next" at bounding box center [537, 592] width 124 height 35
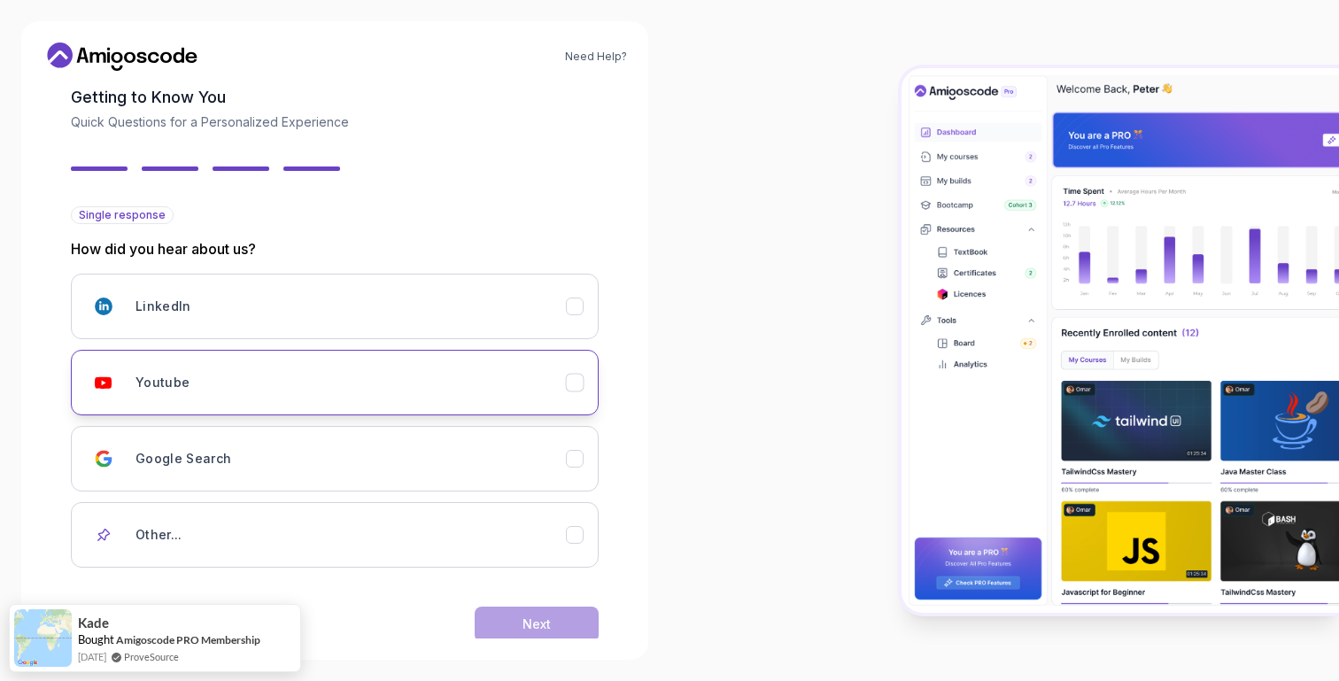
click at [571, 381] on icon "Youtube" at bounding box center [575, 383] width 17 height 17
click at [577, 625] on button "Next" at bounding box center [537, 624] width 124 height 35
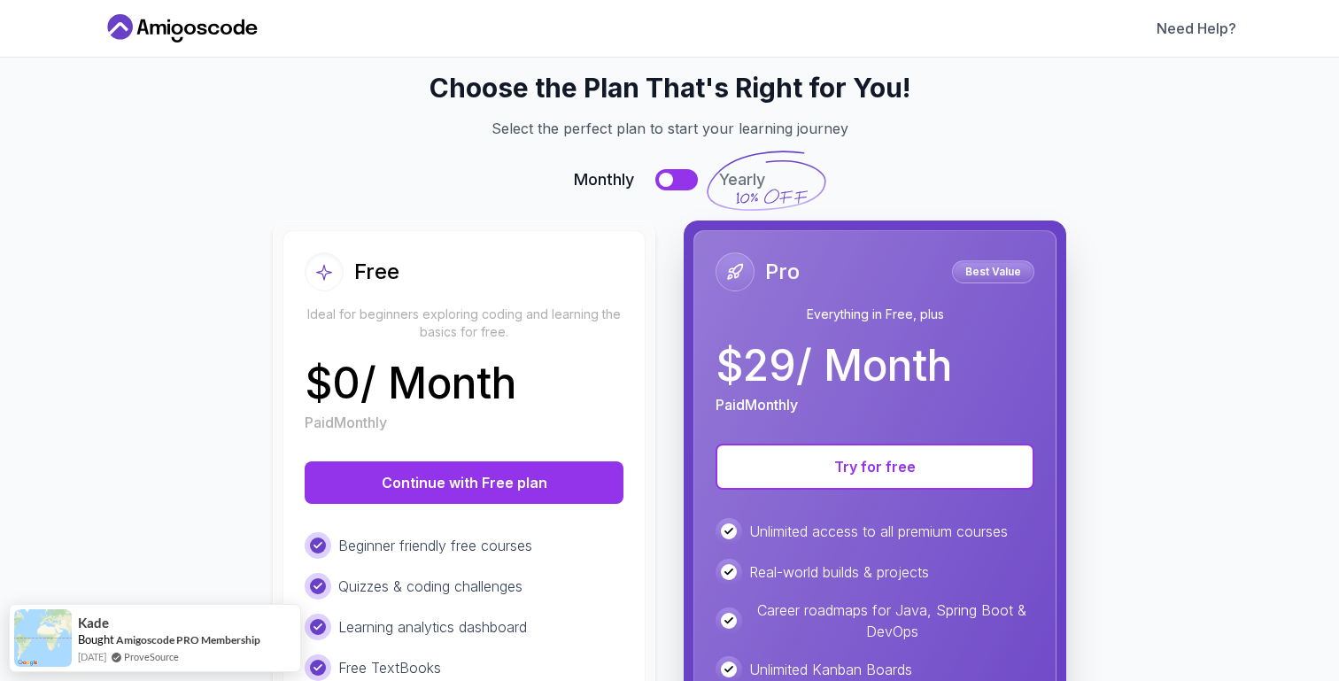
scroll to position [0, 0]
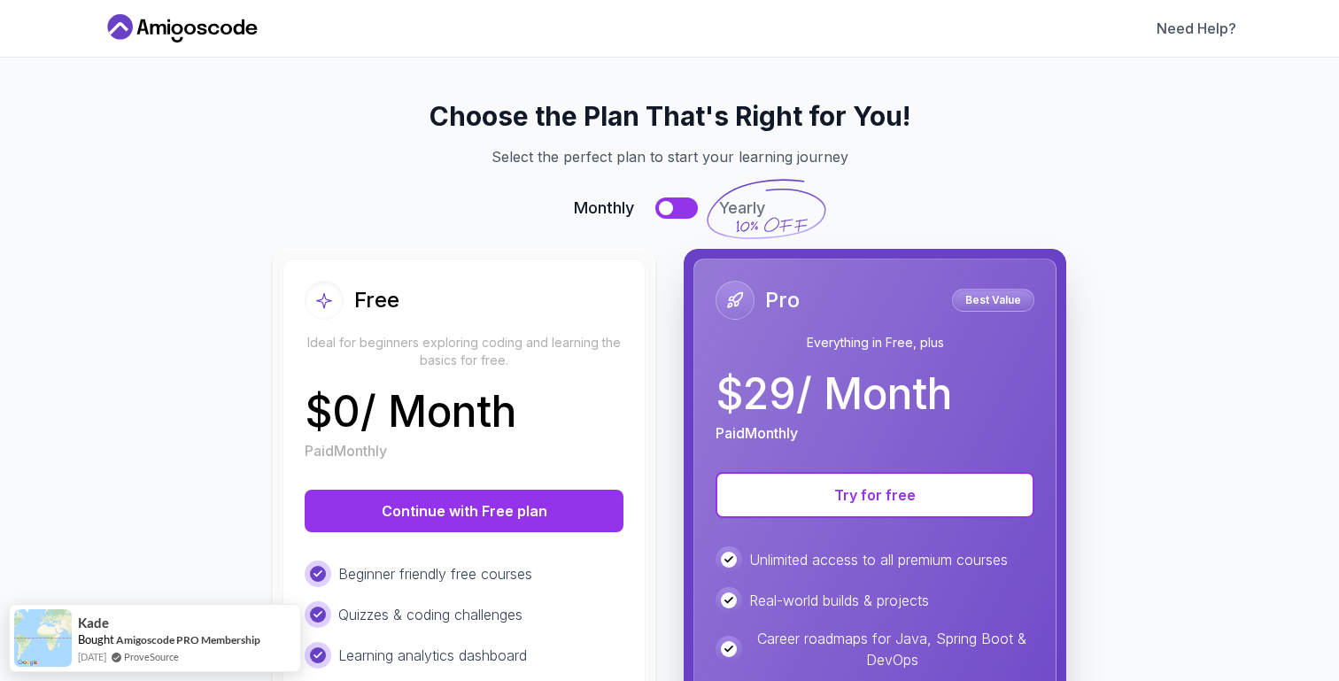
click at [678, 209] on button at bounding box center [676, 207] width 43 height 21
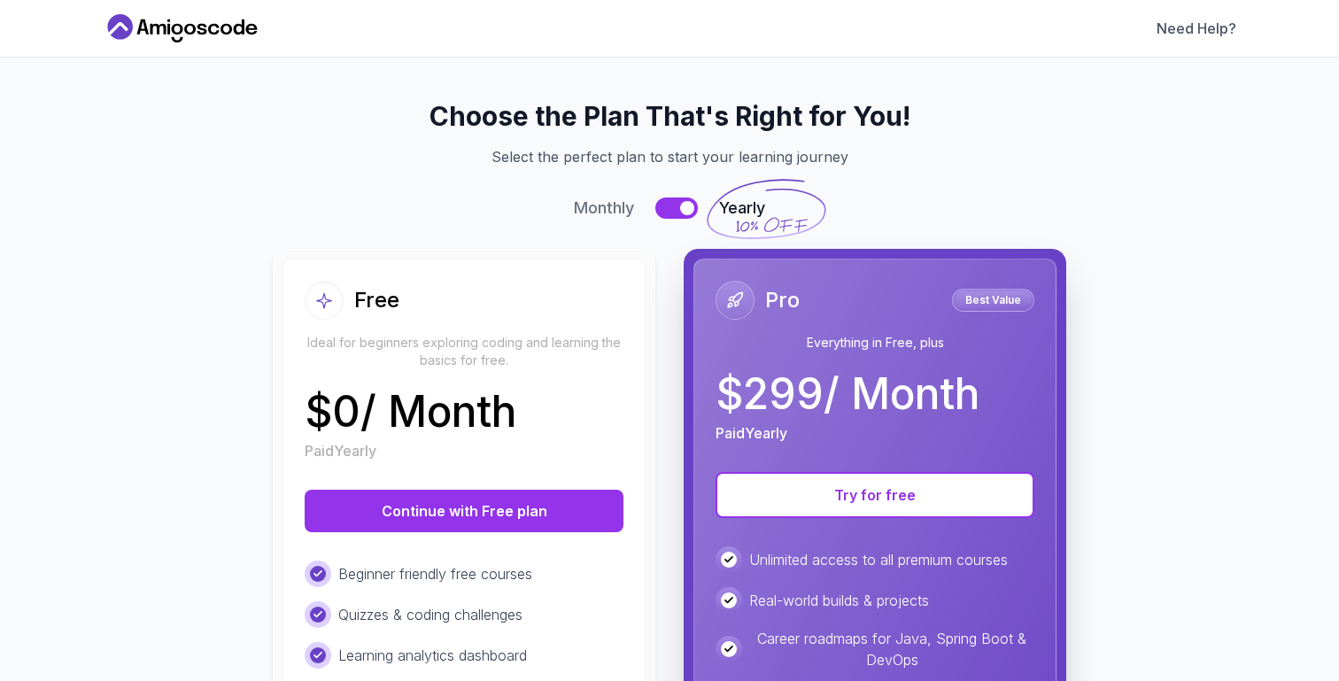
click at [678, 209] on button at bounding box center [676, 207] width 43 height 21
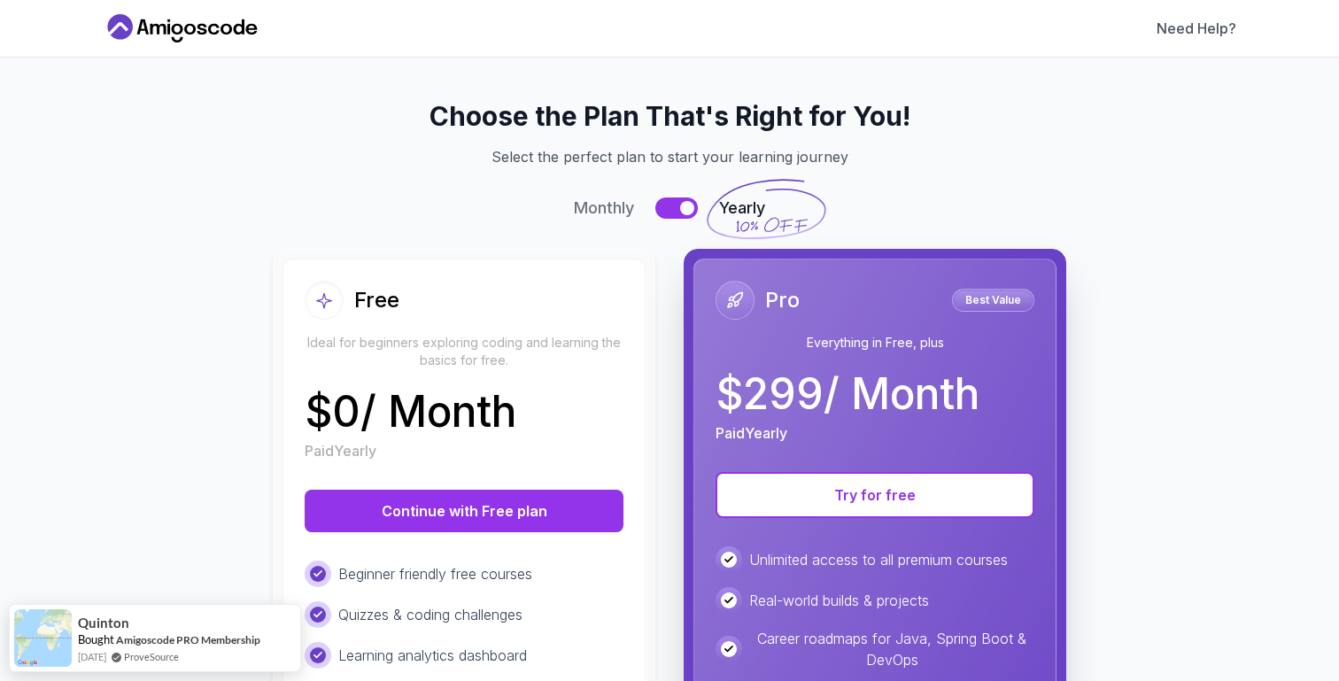
click at [672, 203] on button at bounding box center [676, 207] width 43 height 21
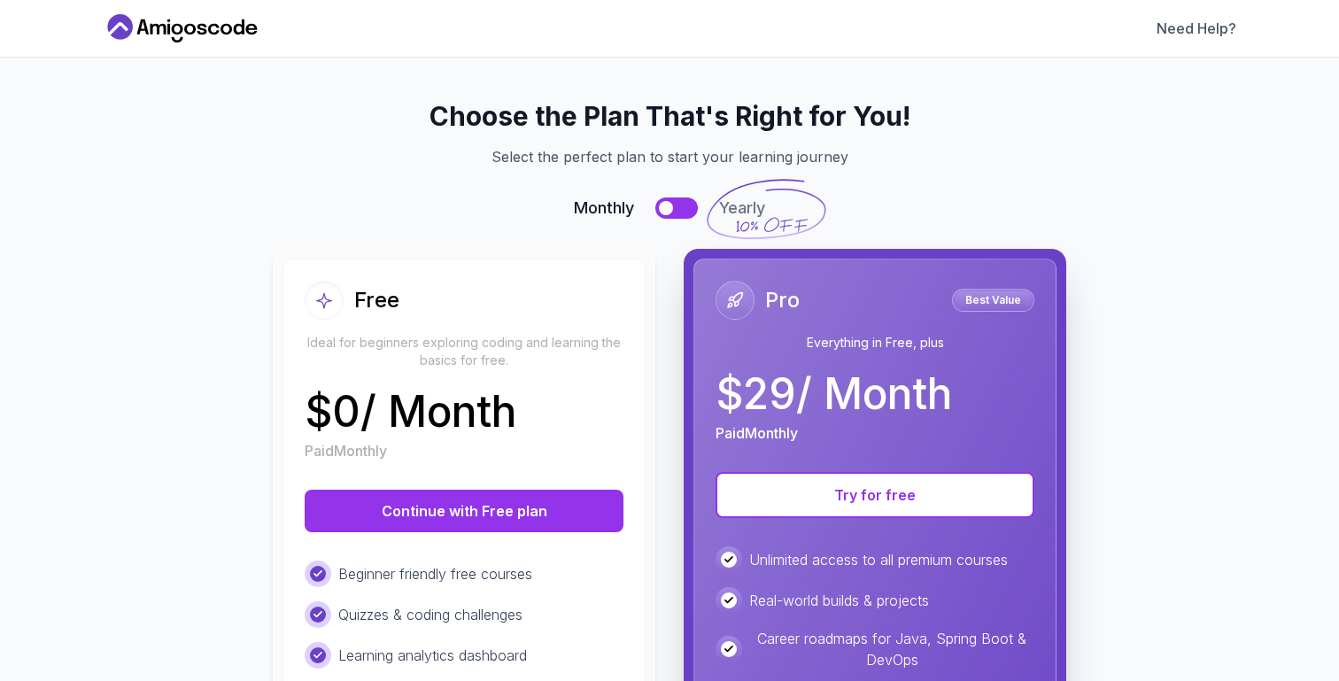
click at [672, 203] on button at bounding box center [676, 207] width 43 height 21
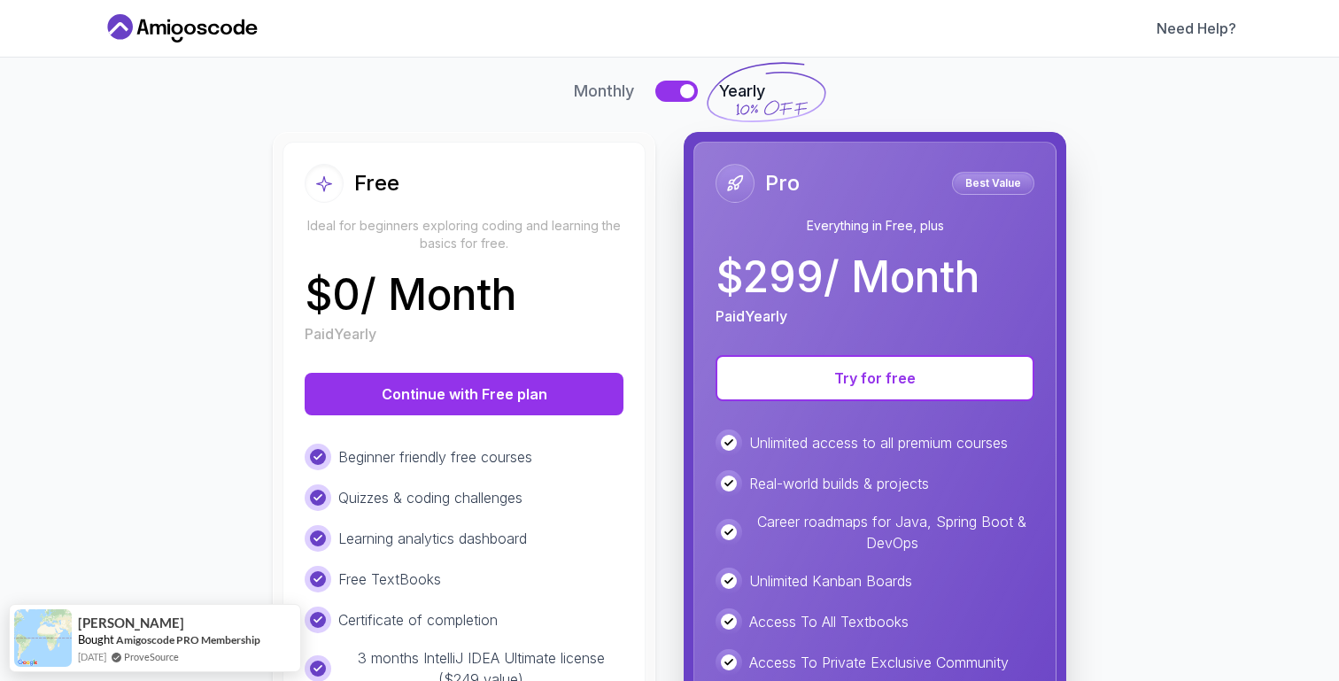
scroll to position [90, 0]
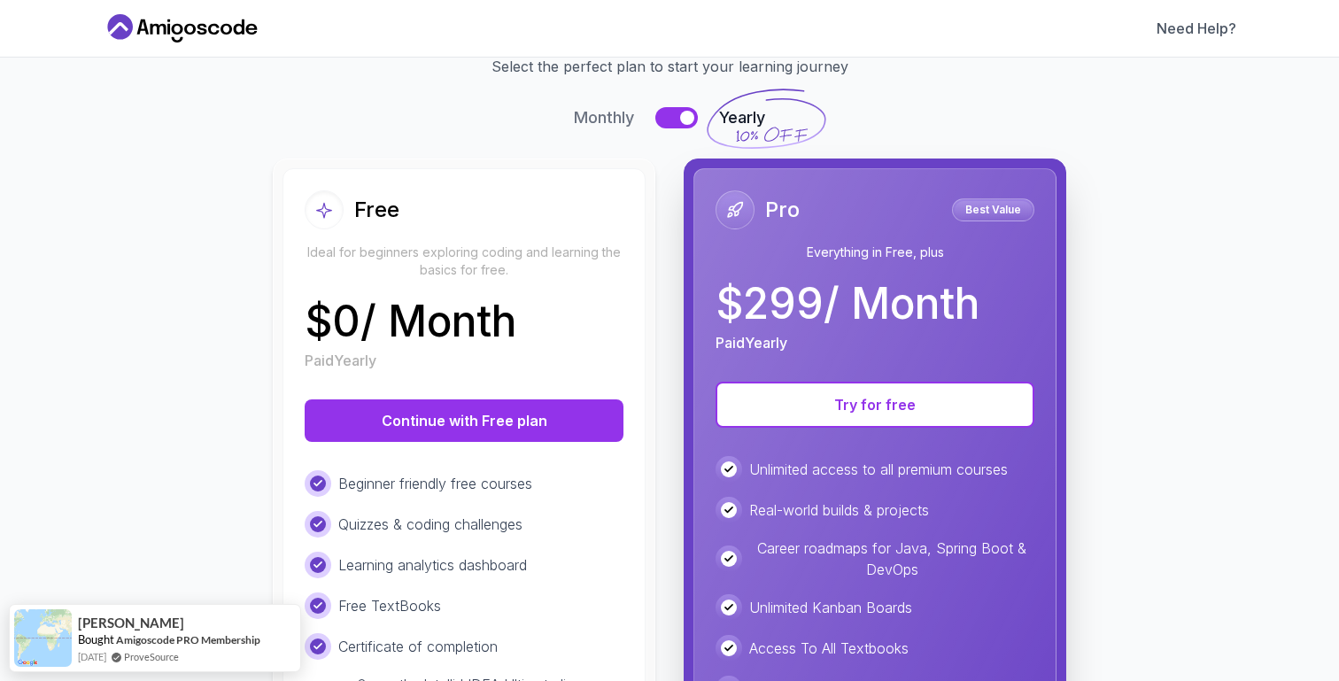
click at [789, 305] on p "$ 299 / Month" at bounding box center [847, 303] width 264 height 43
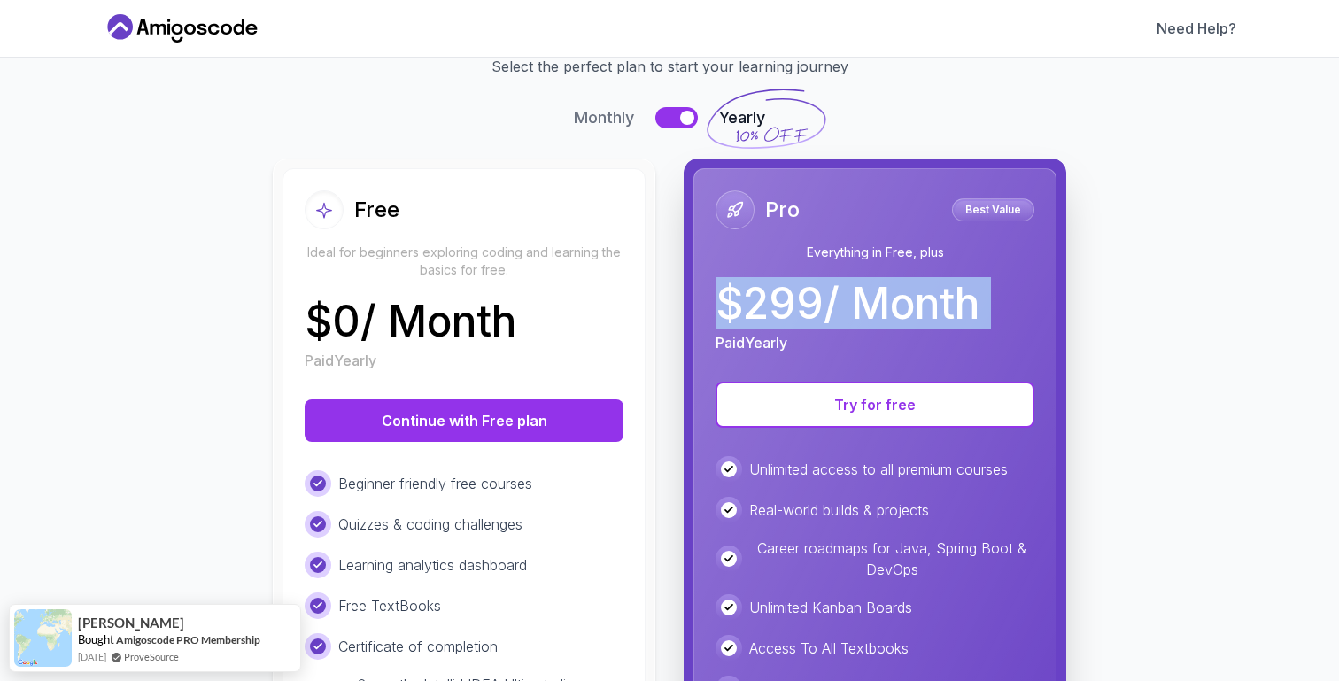
click at [789, 305] on p "$ 299 / Month" at bounding box center [847, 303] width 264 height 43
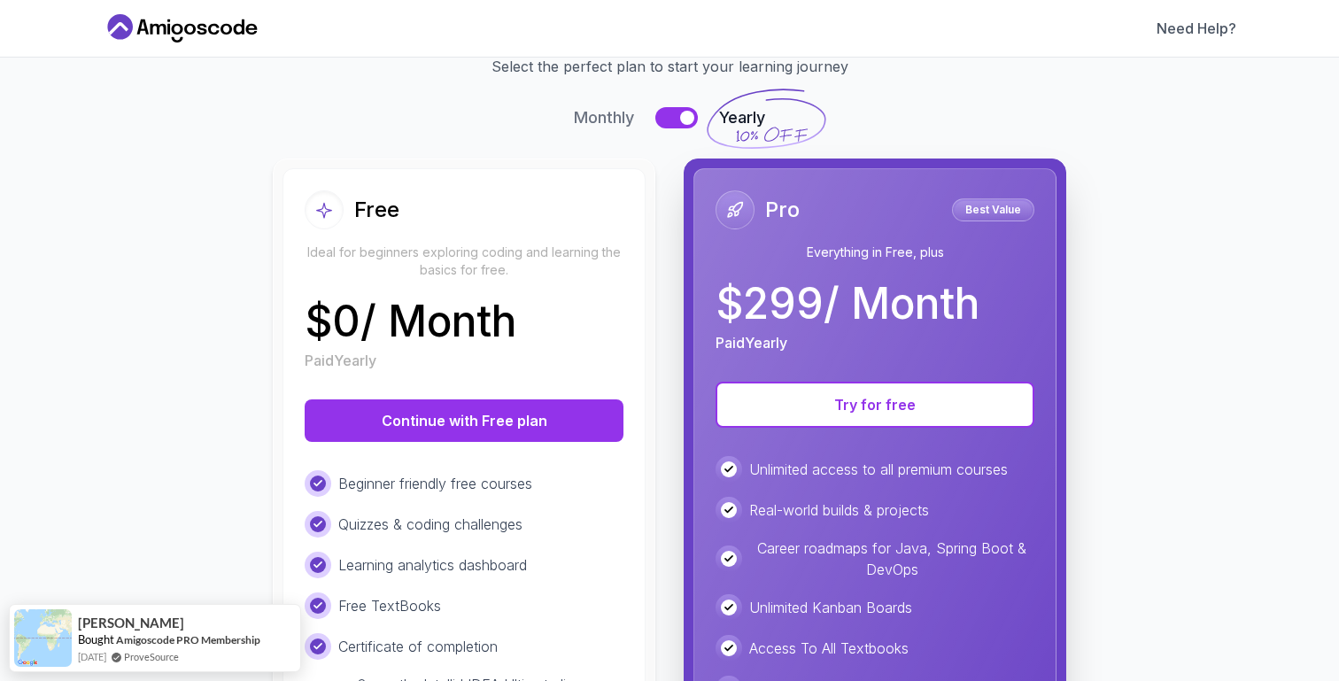
click at [991, 207] on p "Best Value" at bounding box center [993, 210] width 77 height 18
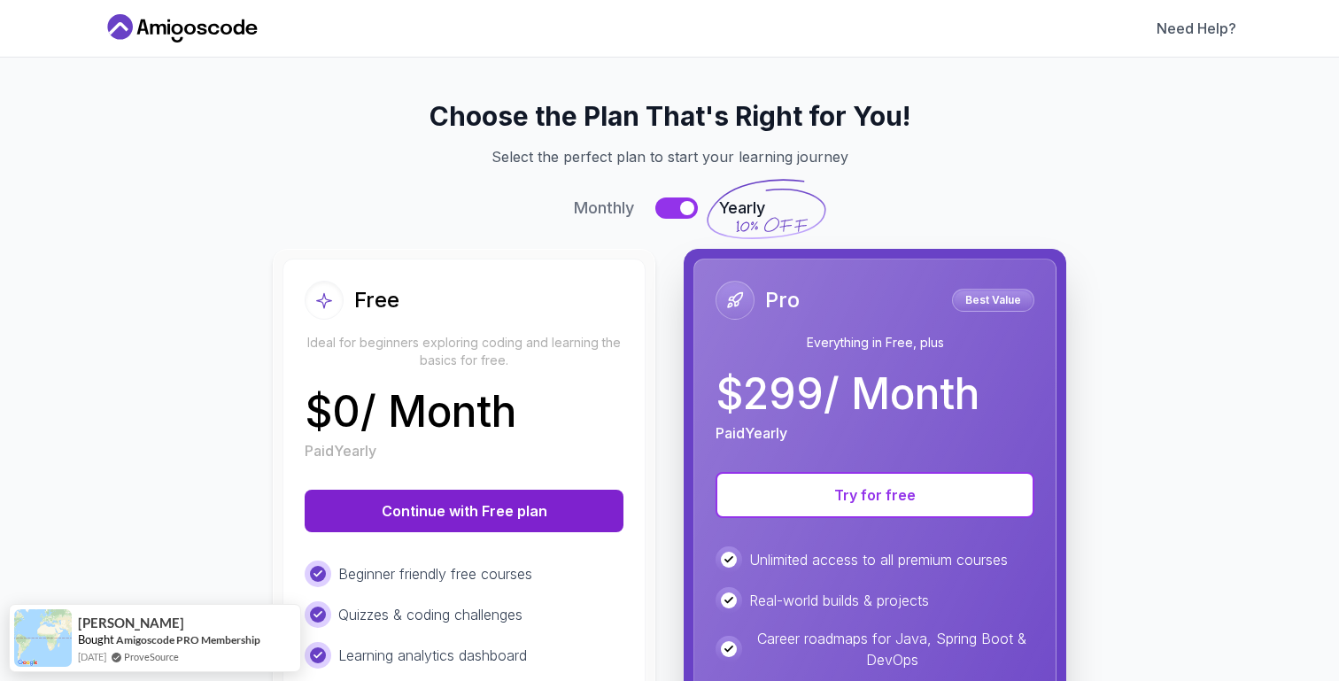
click at [421, 510] on button "Continue with Free plan" at bounding box center [464, 511] width 319 height 43
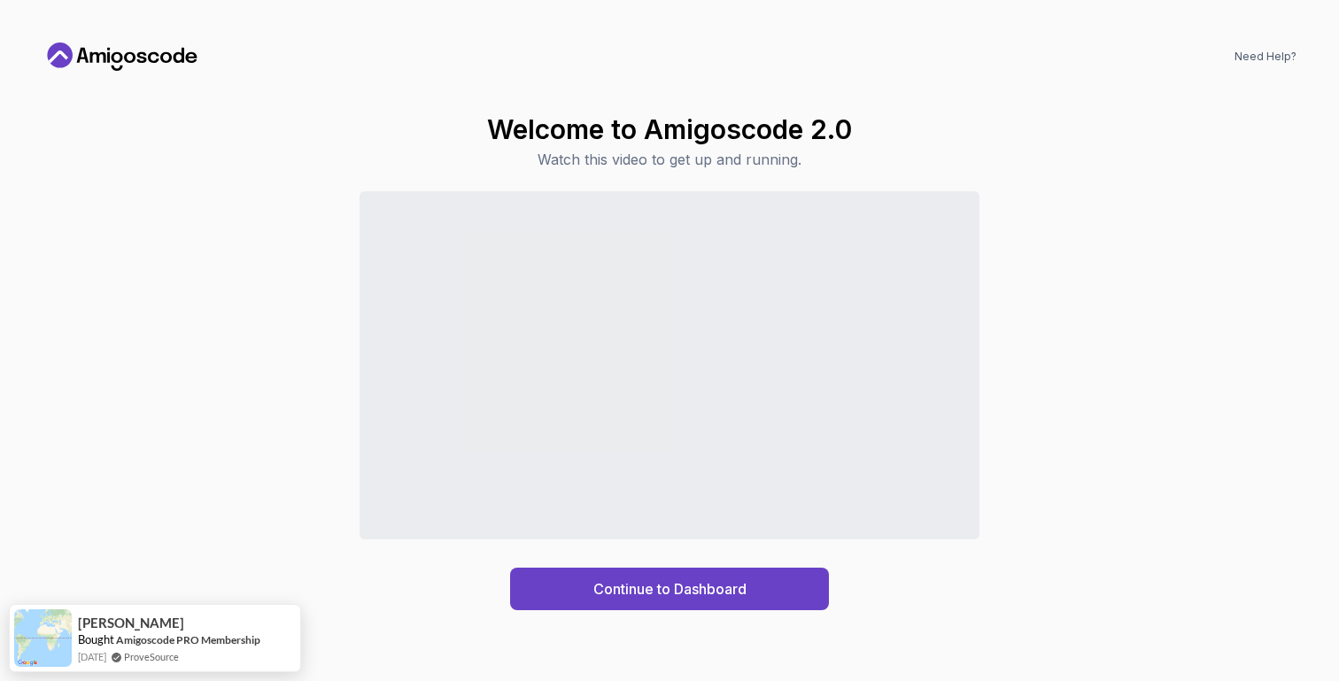
click at [1155, 191] on div "Continue to Dashboard" at bounding box center [670, 401] width 1254 height 420
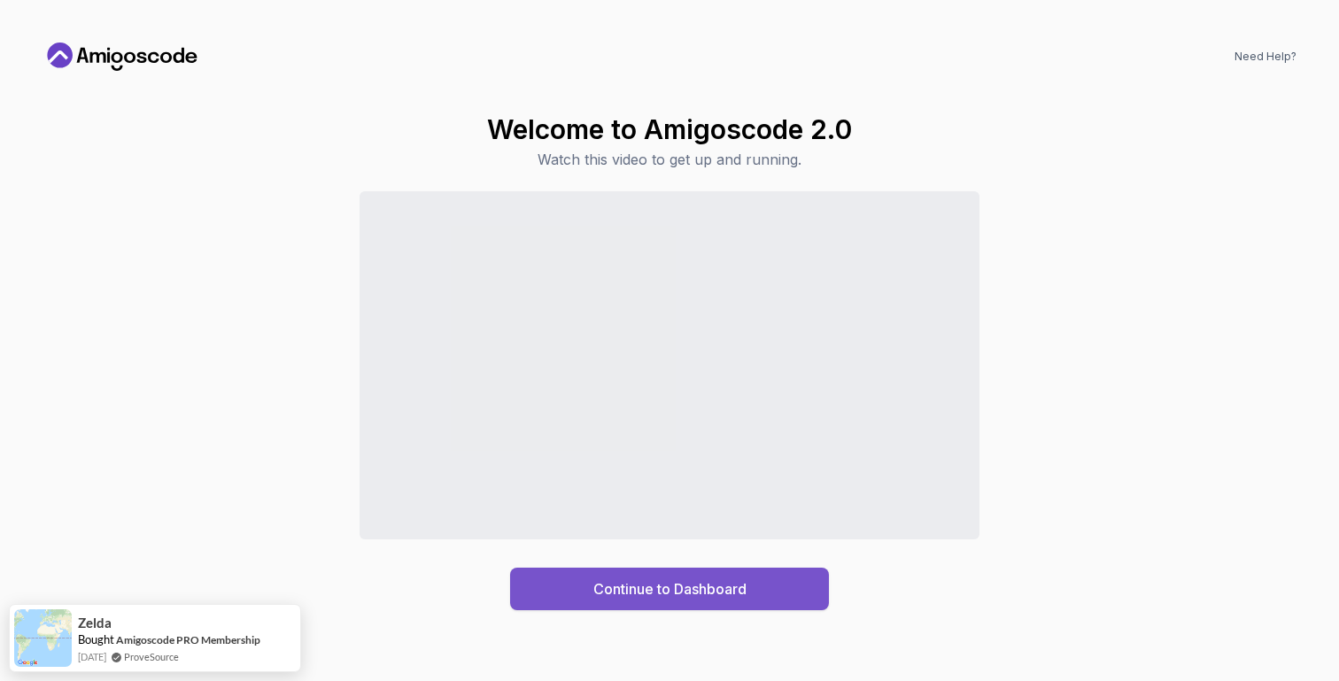
click at [712, 591] on div "Continue to Dashboard" at bounding box center [669, 588] width 153 height 21
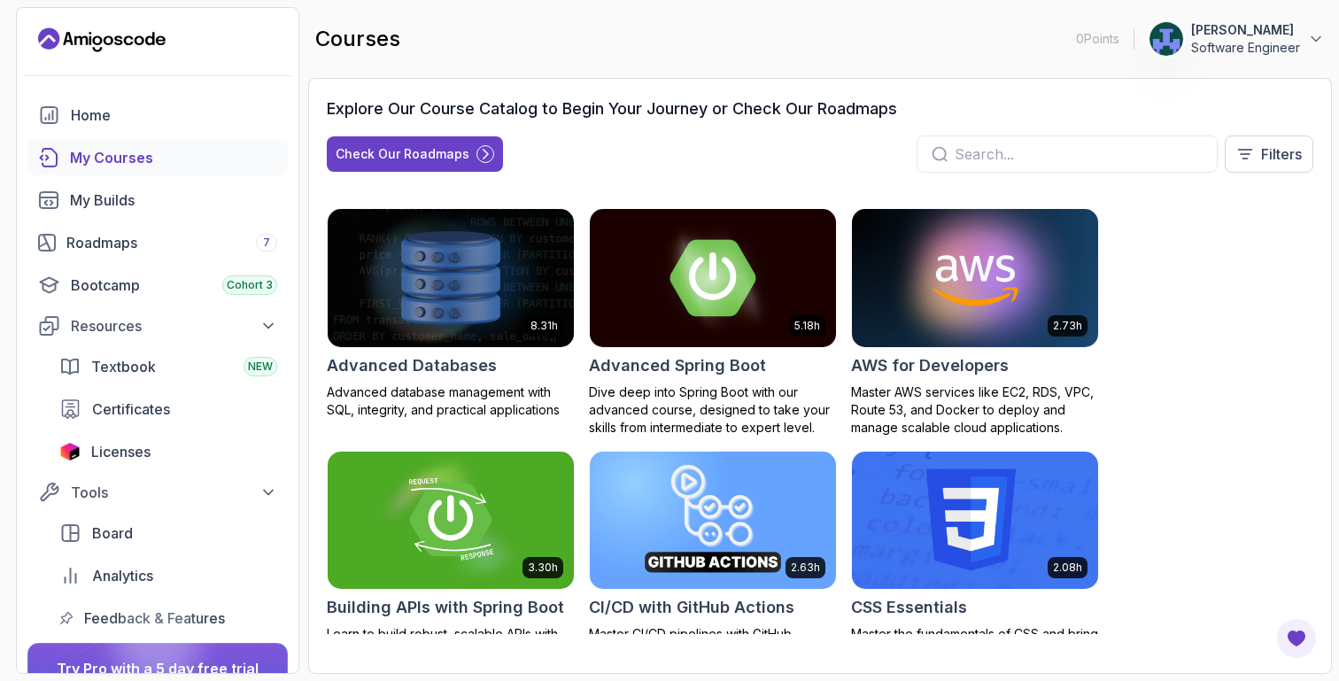
click at [768, 357] on div "Advanced Spring Boot" at bounding box center [713, 365] width 248 height 25
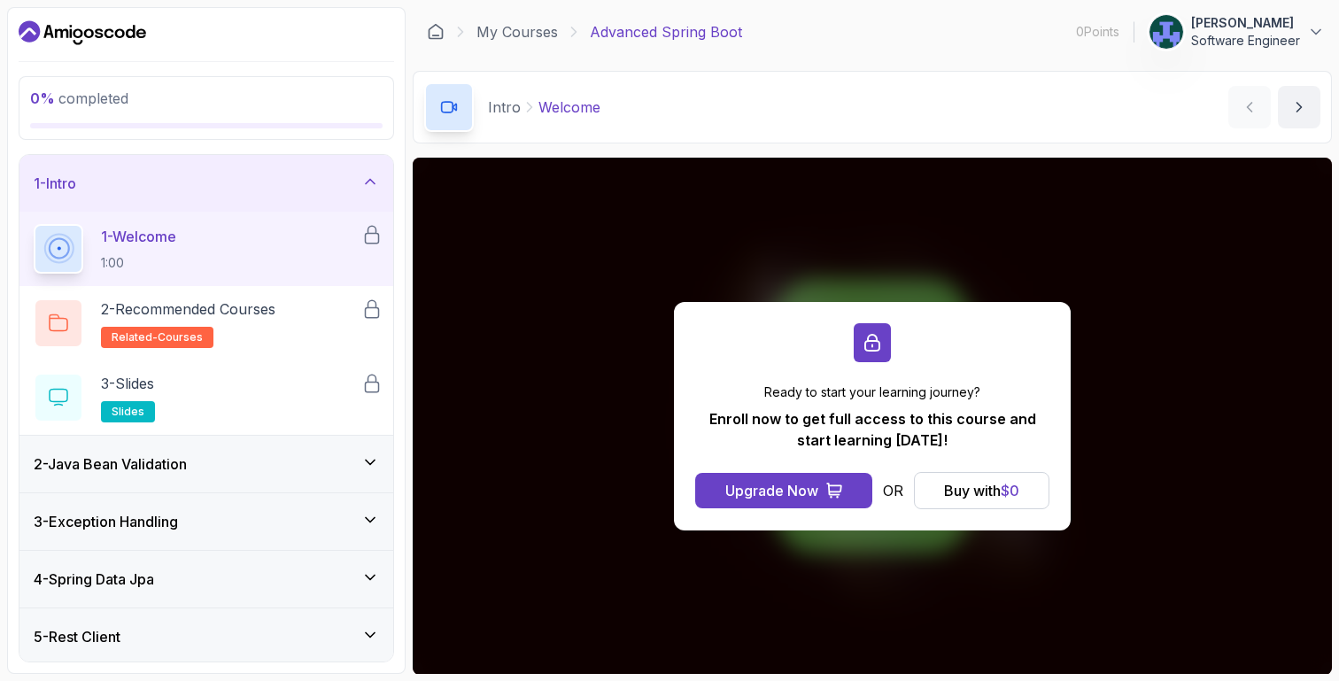
scroll to position [124, 0]
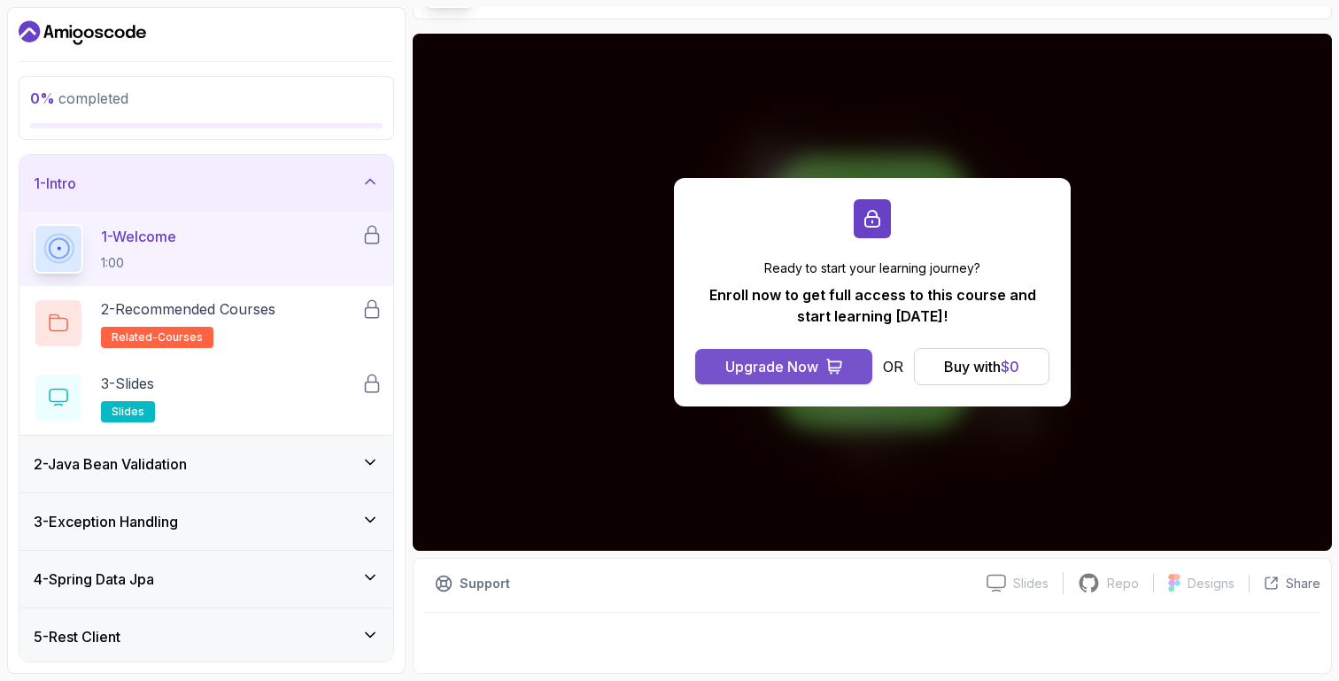
click at [811, 362] on div "Upgrade Now" at bounding box center [771, 366] width 93 height 21
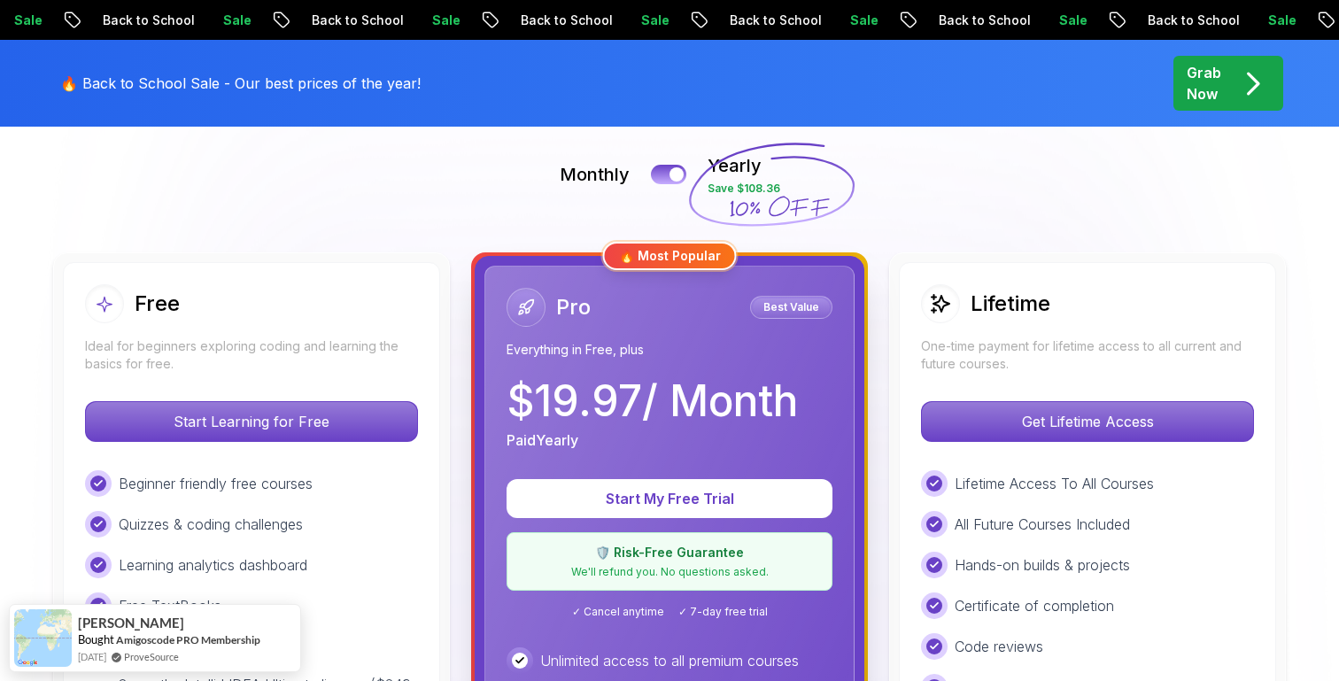
scroll to position [268, 0]
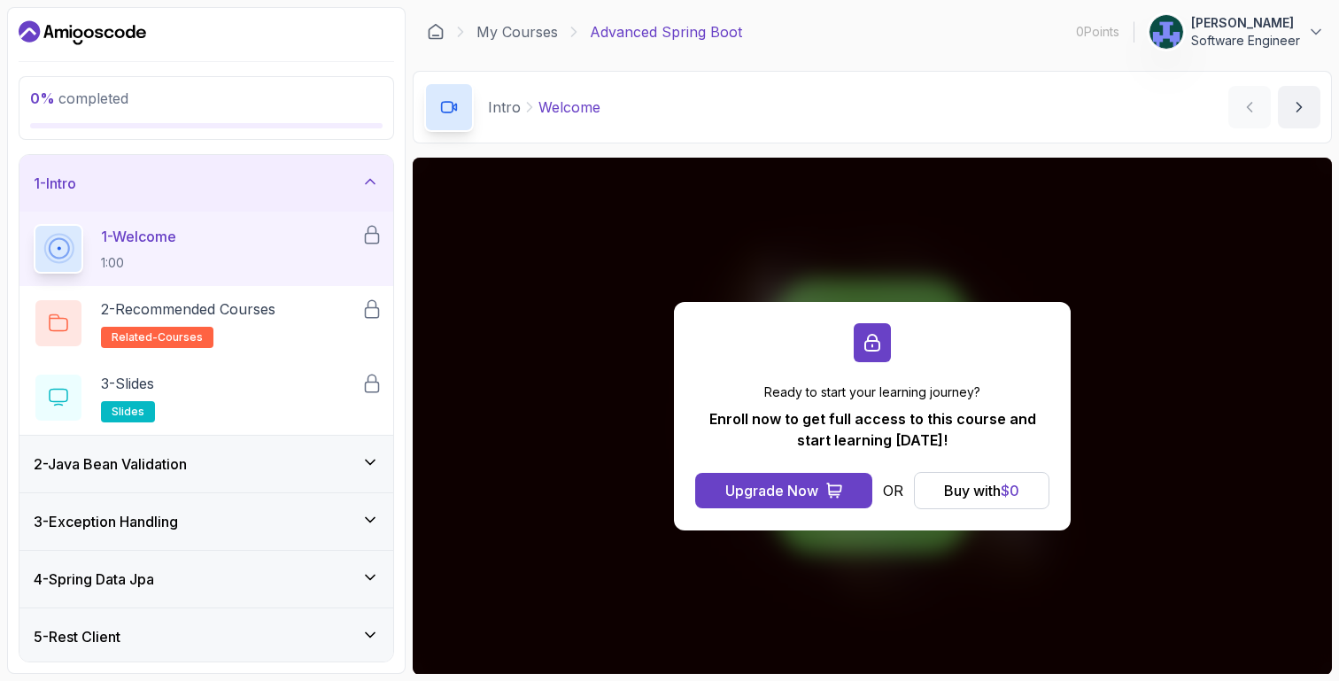
click at [243, 439] on div "2 - Java Bean Validation" at bounding box center [206, 464] width 374 height 57
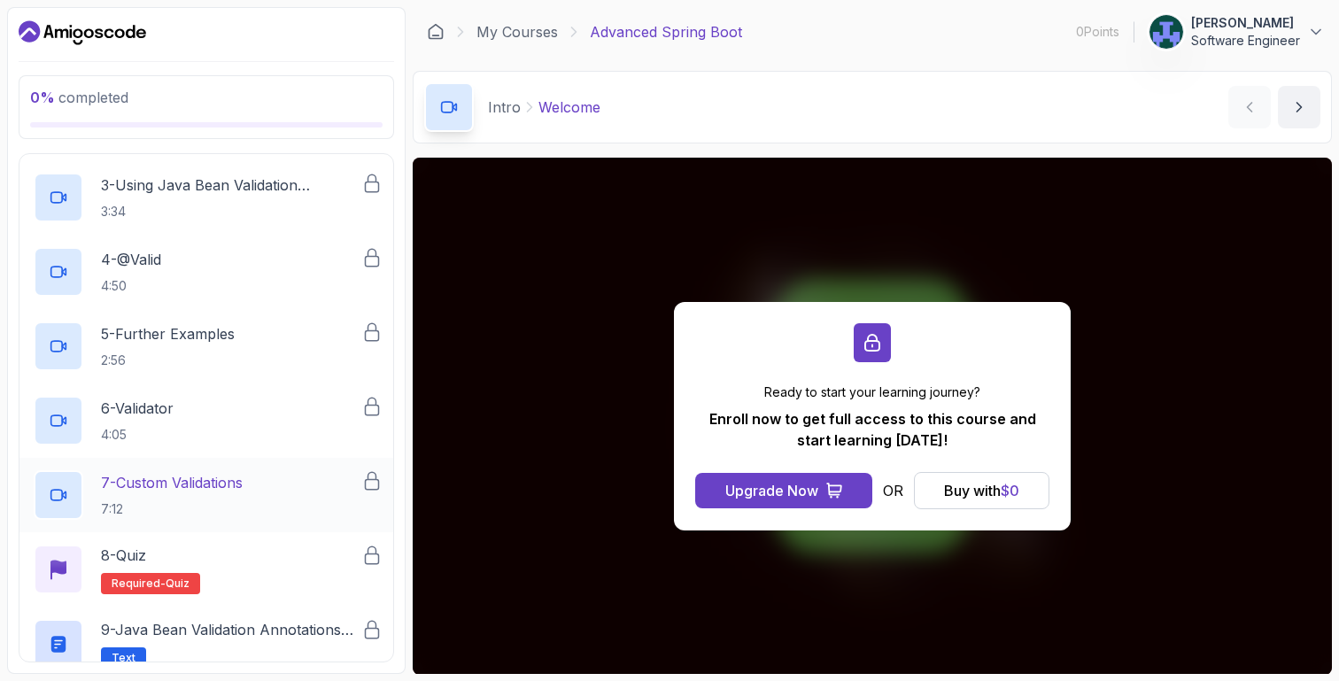
scroll to position [275, 0]
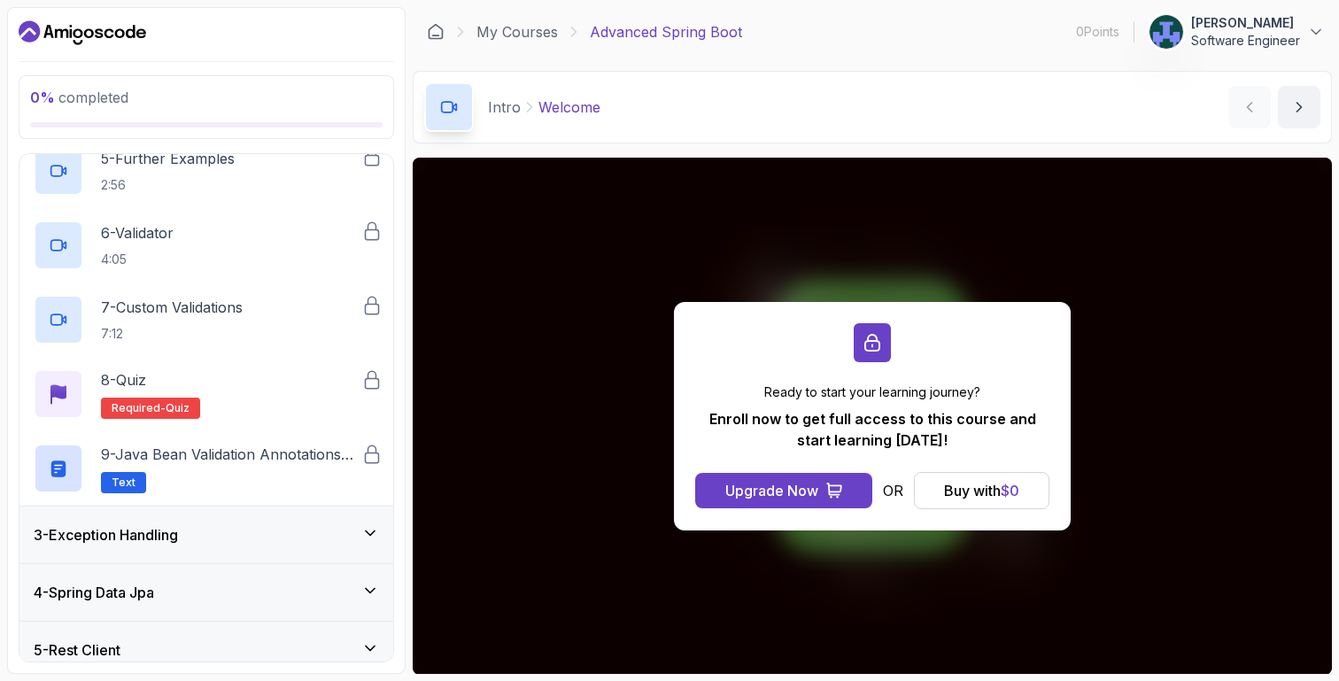
click at [244, 541] on div "3 - Exception Handling" at bounding box center [206, 534] width 345 height 21
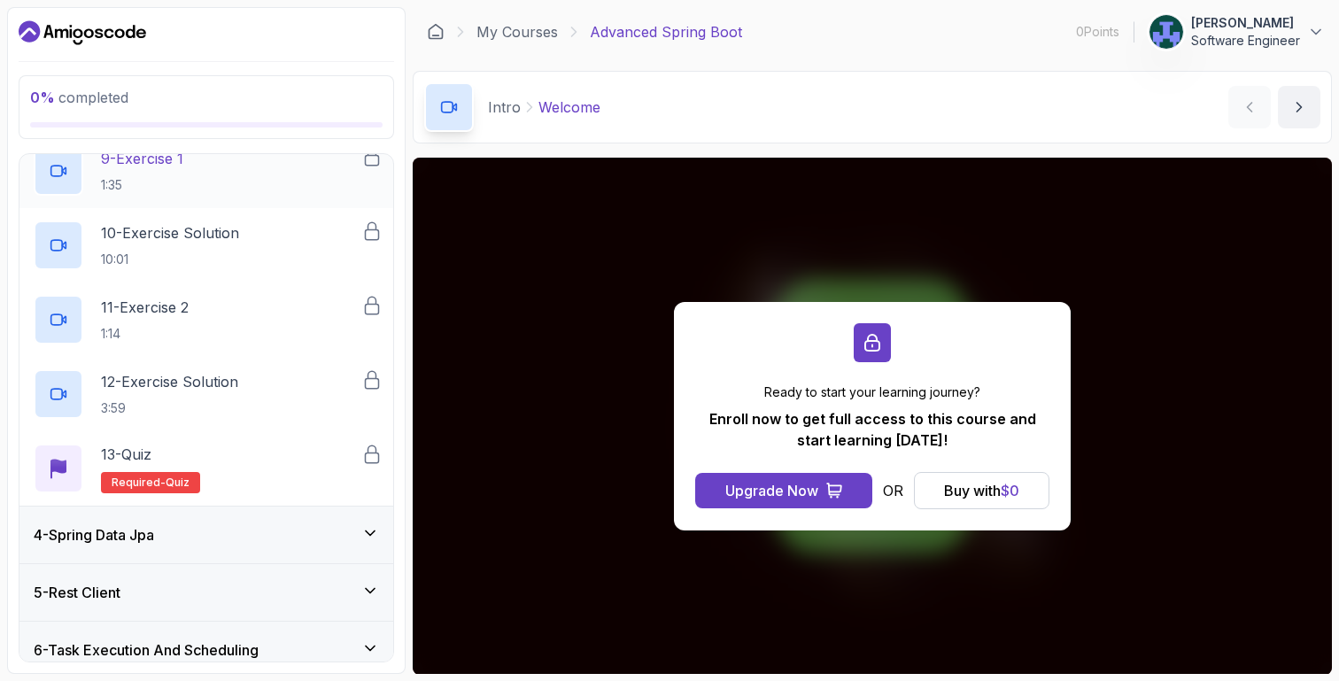
scroll to position [801, 0]
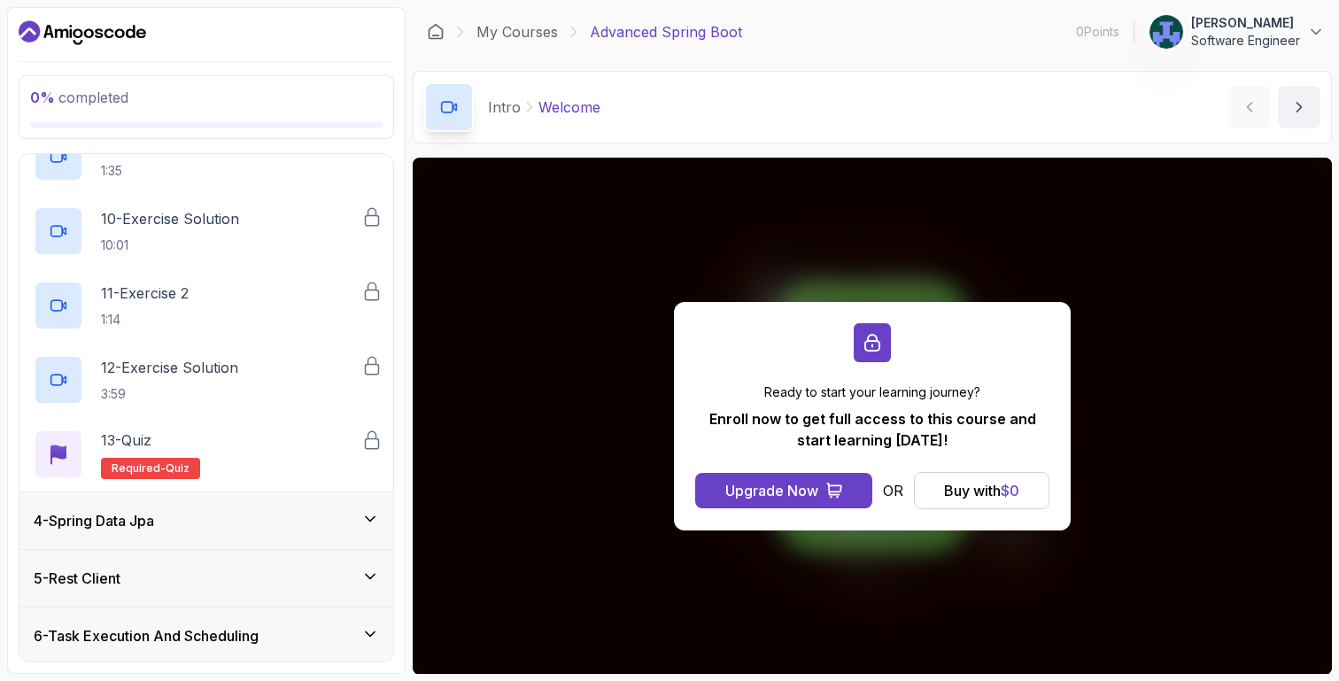
click at [195, 529] on div "4 - Spring Data Jpa" at bounding box center [206, 520] width 345 height 21
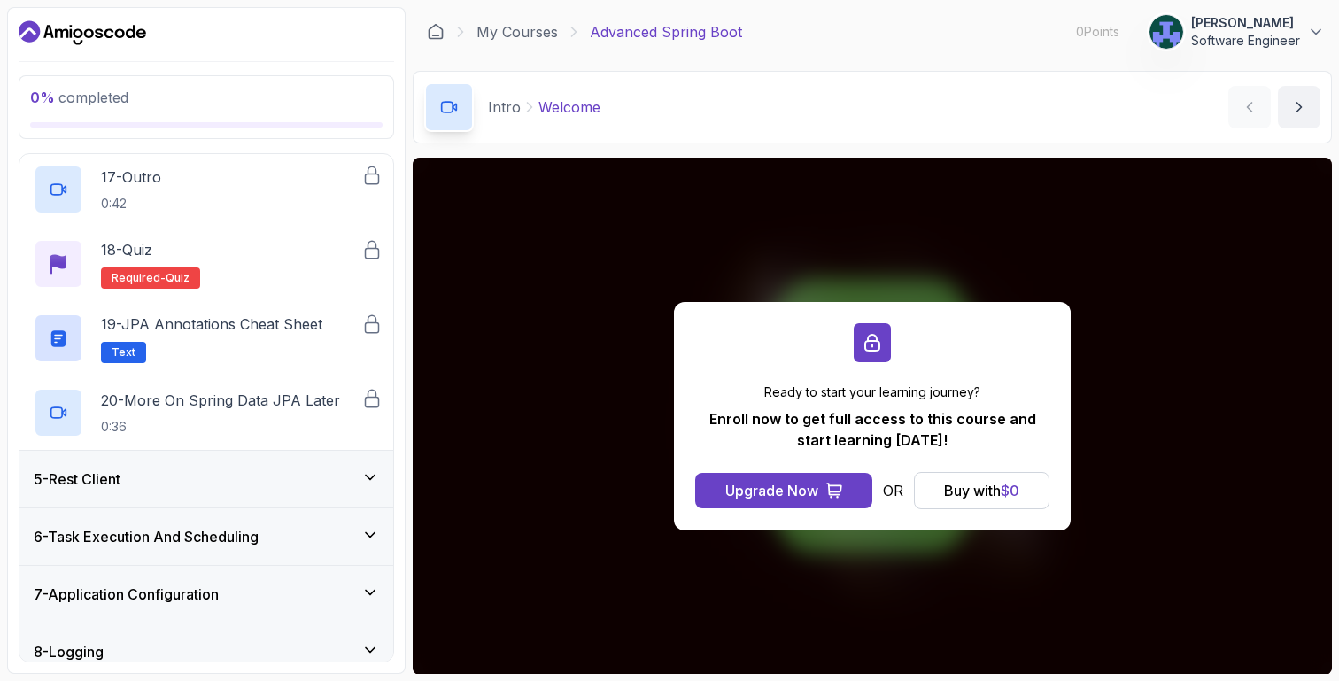
scroll to position [1423, 0]
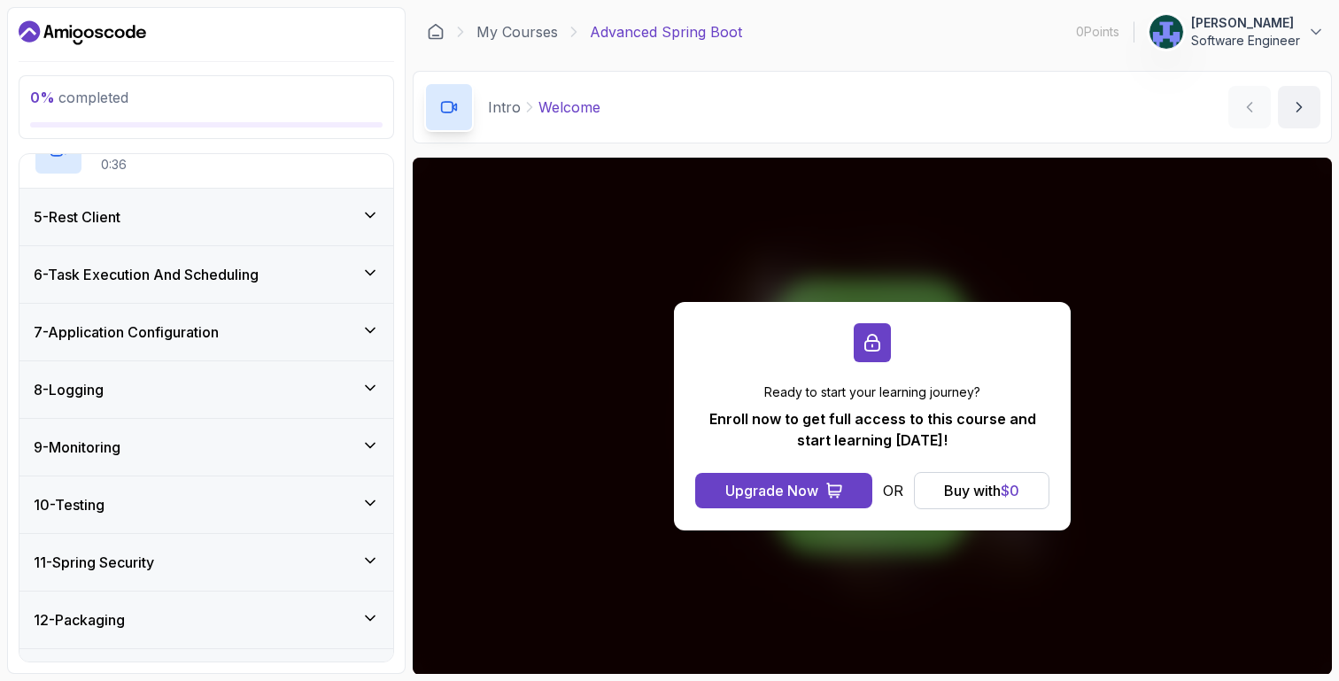
click at [212, 390] on div "8 - Logging" at bounding box center [206, 389] width 345 height 21
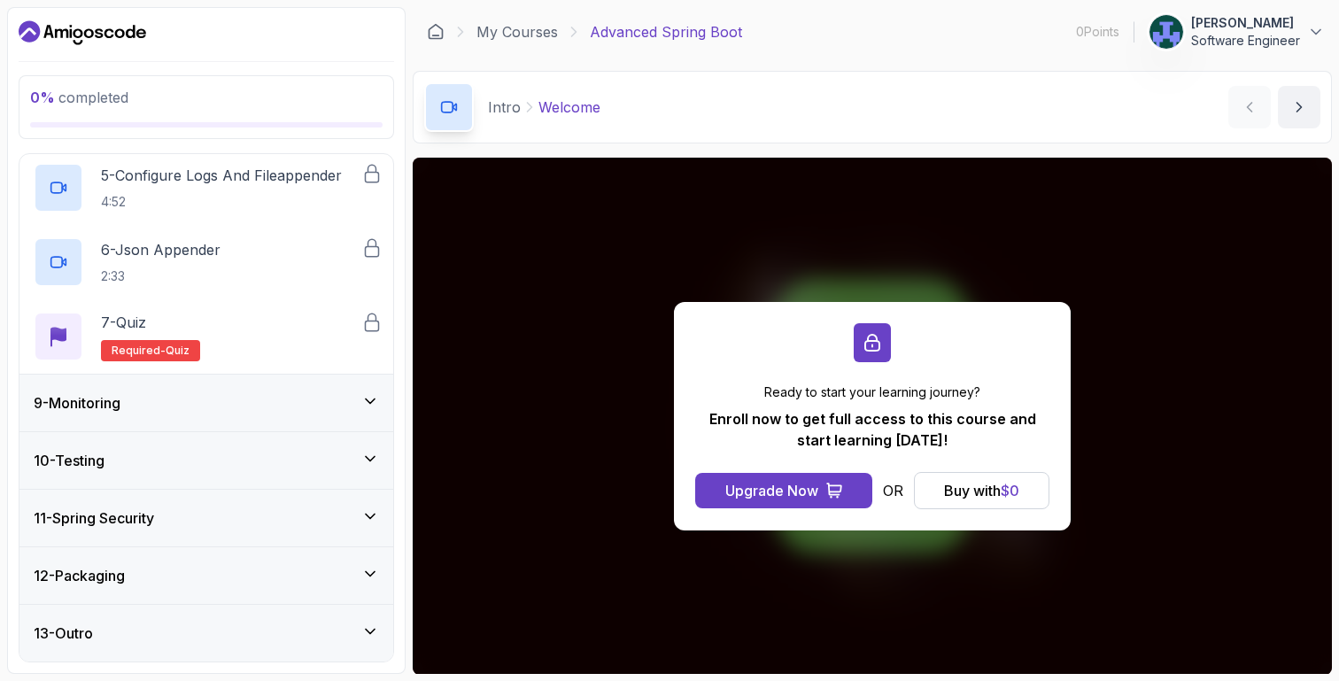
scroll to position [0, 0]
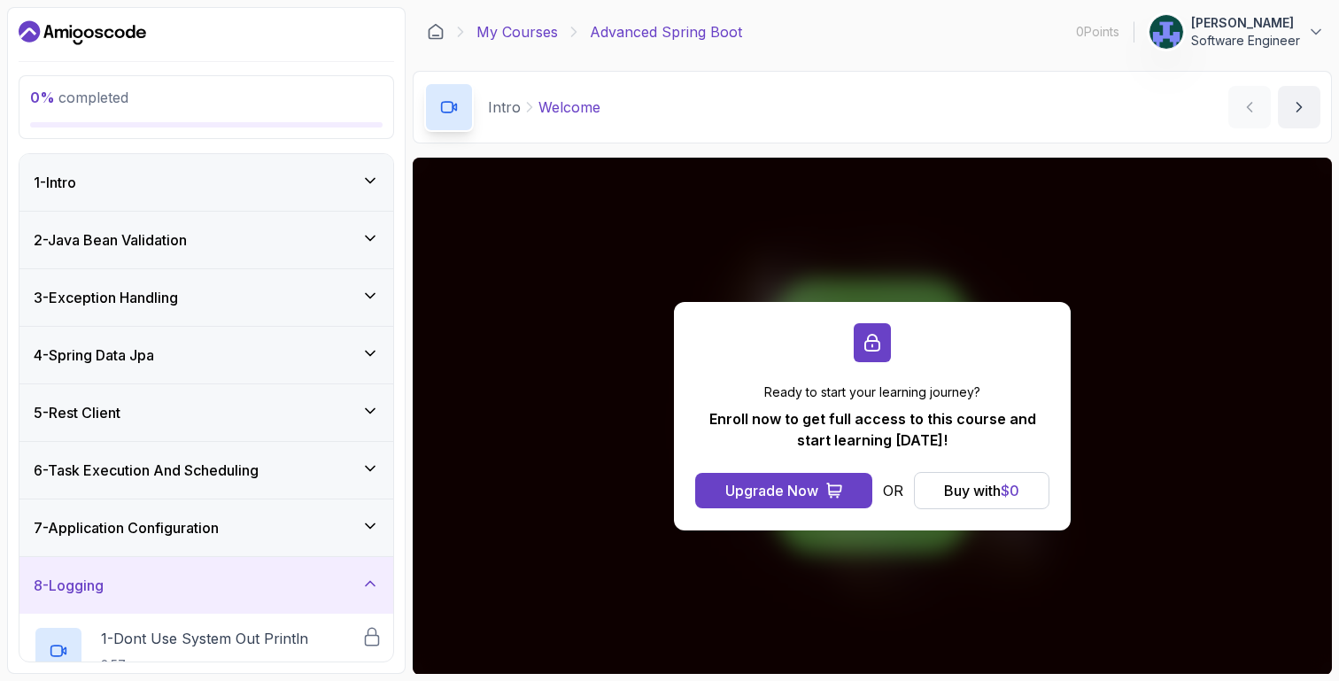
click at [507, 35] on link "My Courses" at bounding box center [516, 31] width 81 height 21
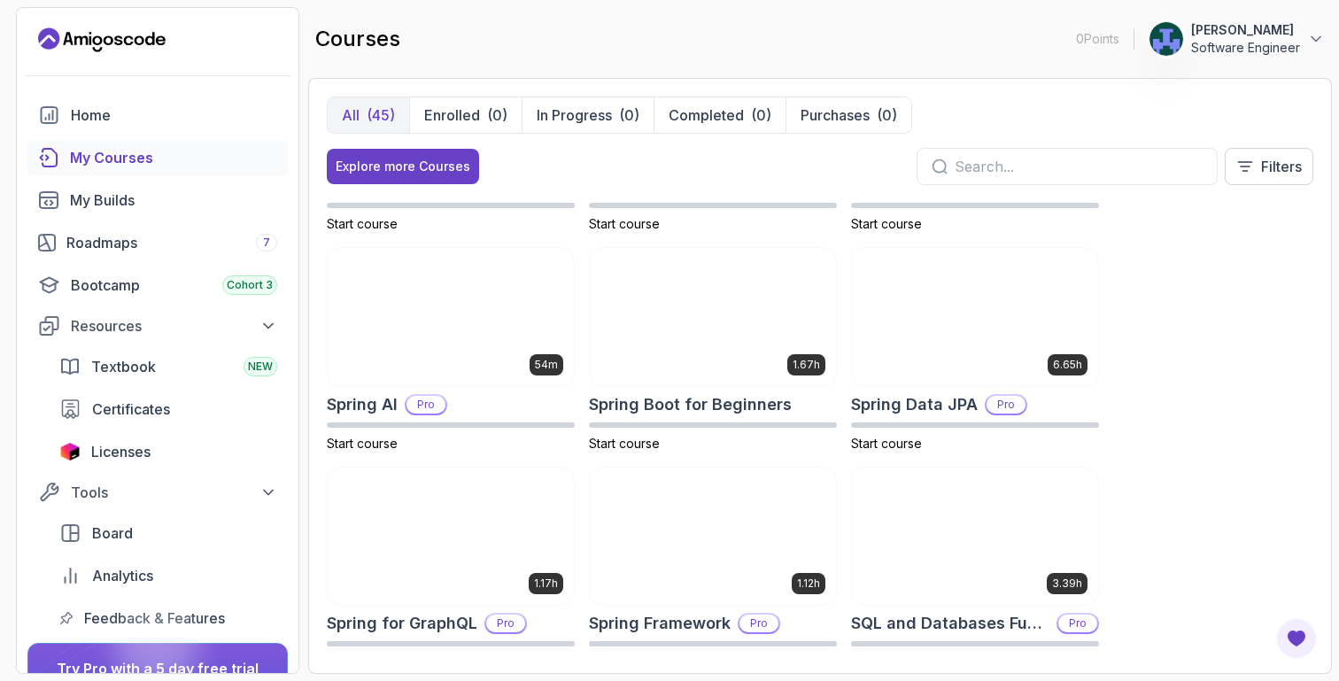
scroll to position [2593, 0]
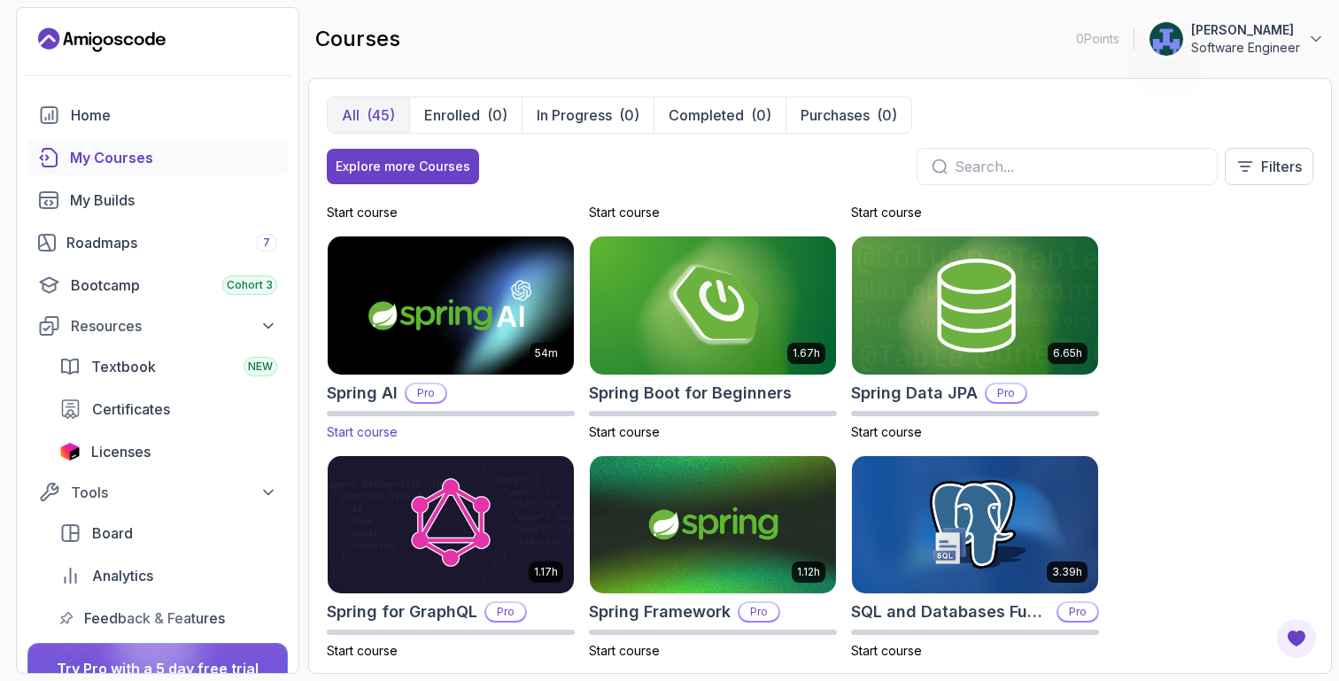
click at [485, 312] on img at bounding box center [450, 305] width 259 height 144
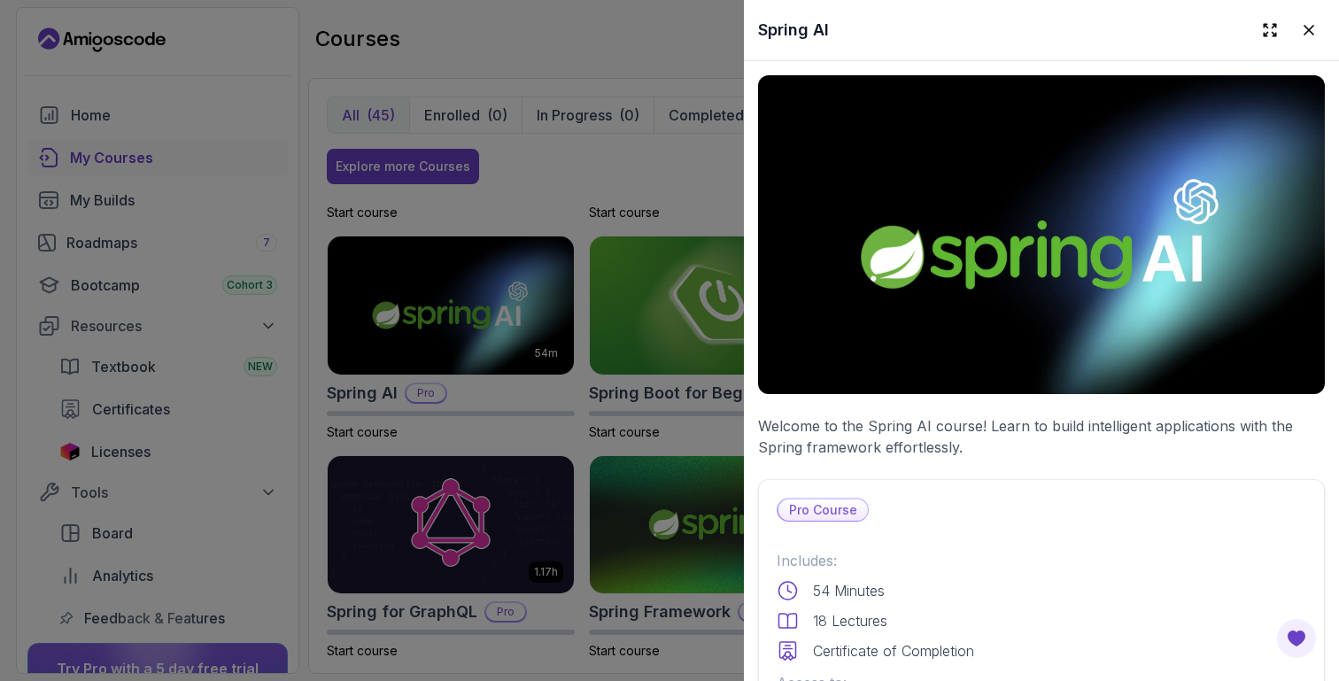
click at [694, 28] on div at bounding box center [669, 340] width 1339 height 681
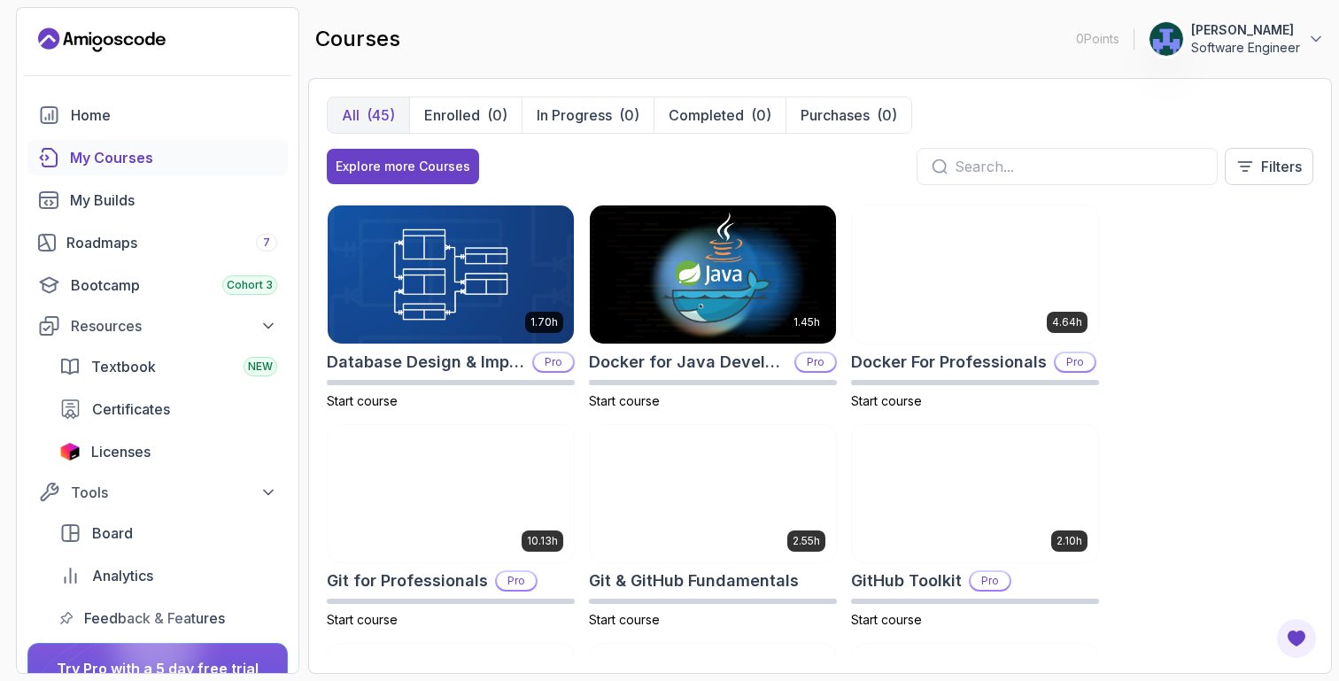
scroll to position [439, 0]
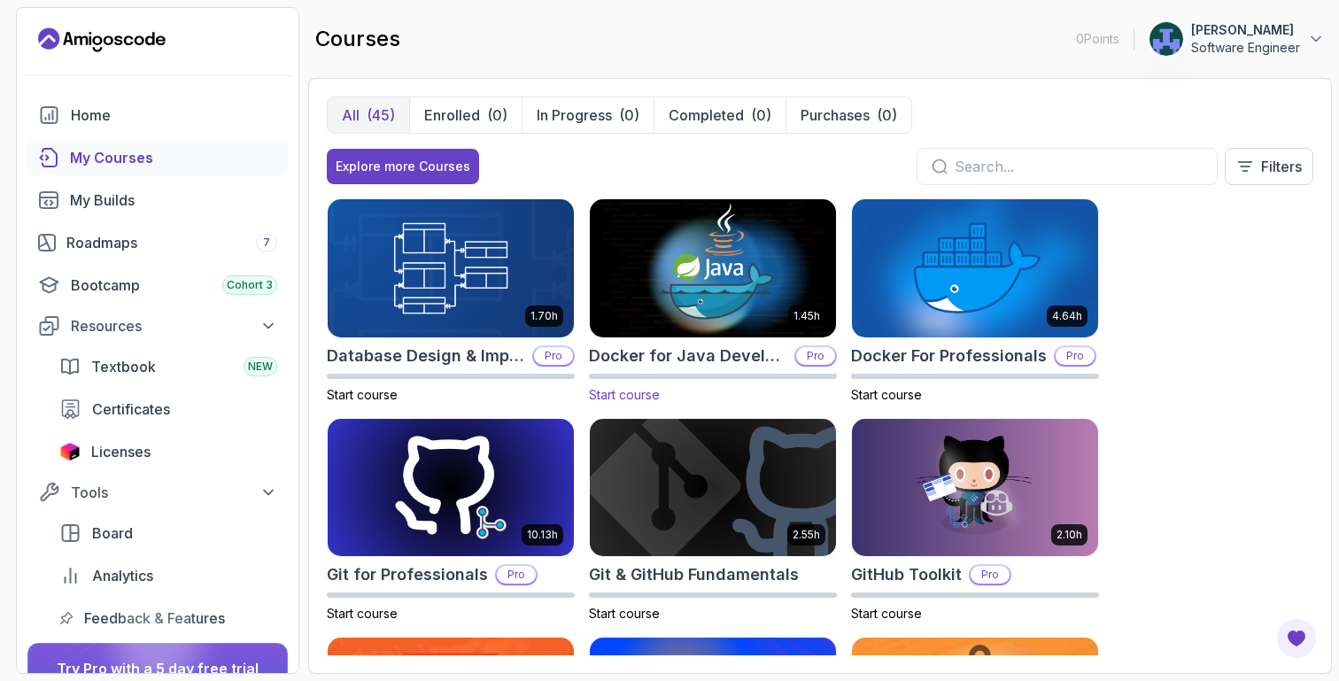
click at [610, 354] on h2 "Docker for Java Developers" at bounding box center [688, 356] width 198 height 25
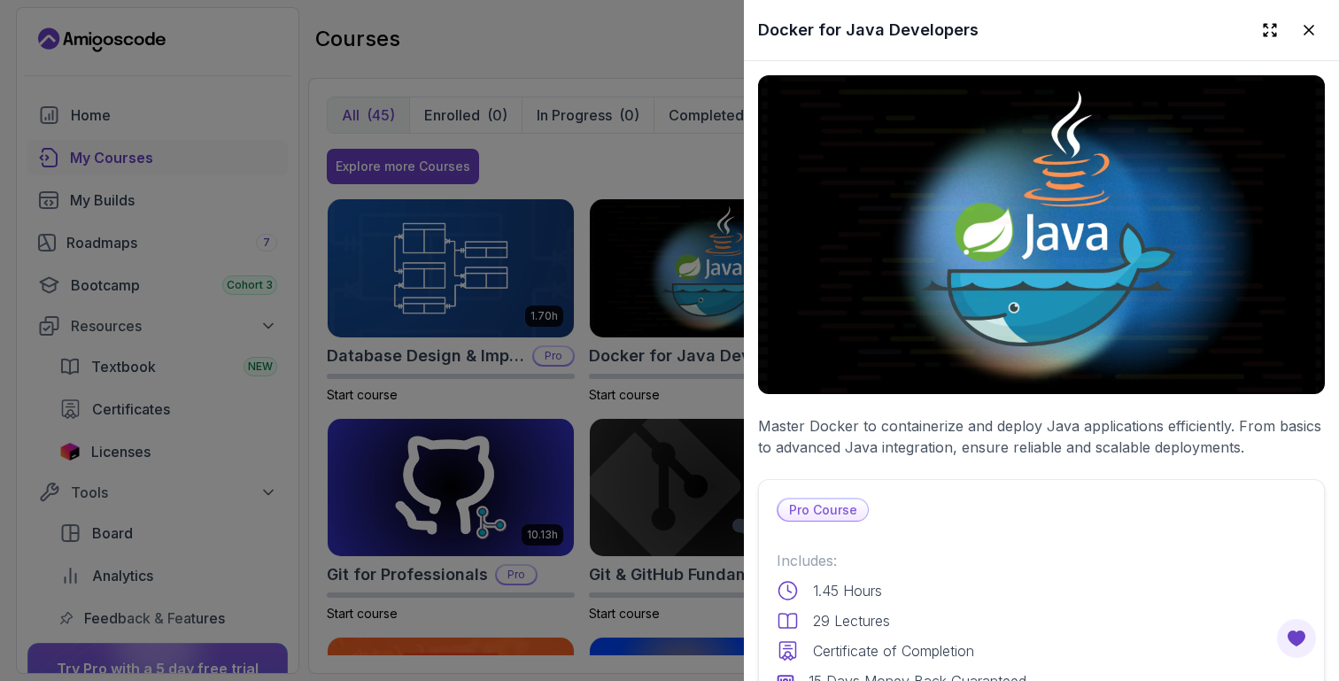
click at [923, 34] on h2 "Docker for Java Developers" at bounding box center [868, 30] width 220 height 25
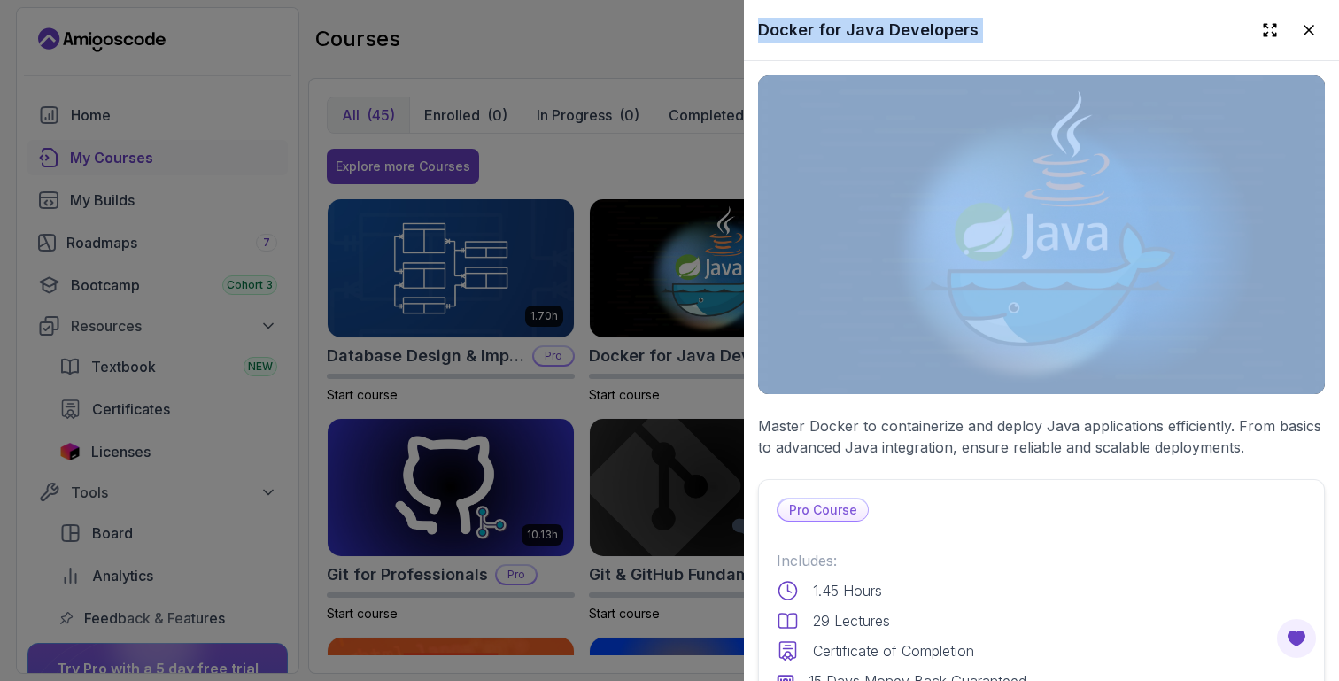
click at [923, 34] on h2 "Docker for Java Developers" at bounding box center [868, 30] width 220 height 25
copy div "Docker for Java Developers"
